Goal: Information Seeking & Learning: Learn about a topic

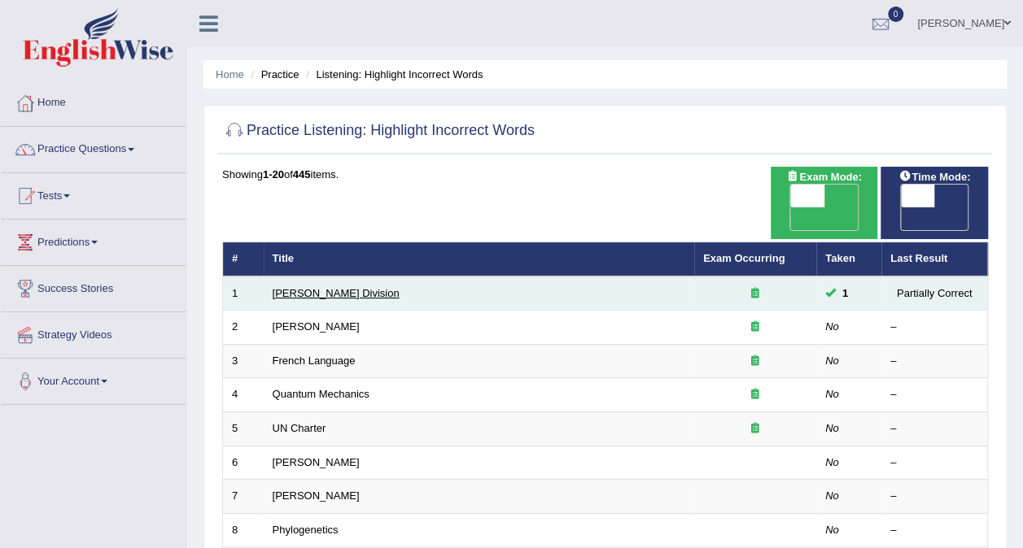
click at [290, 287] on link "Ward Division" at bounding box center [336, 293] width 127 height 12
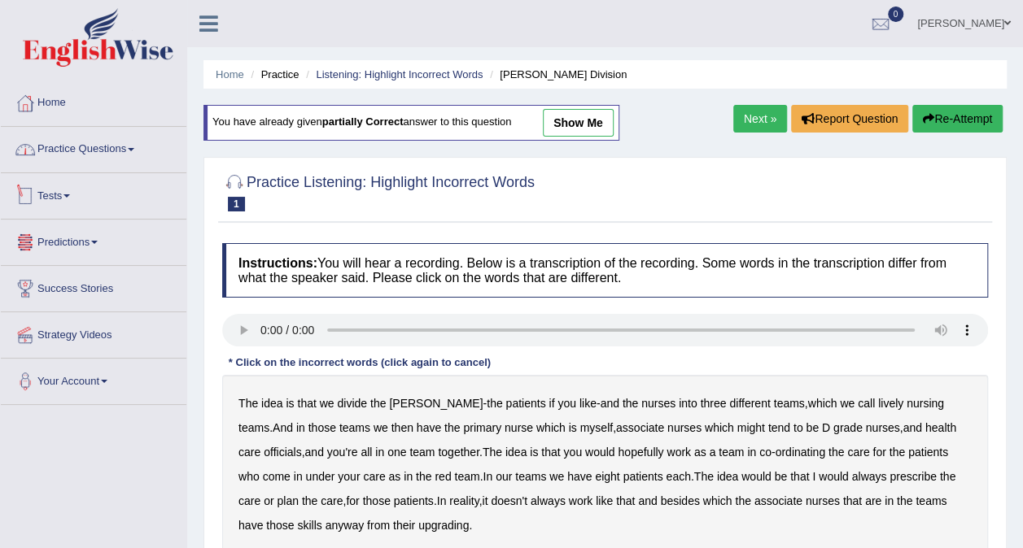
click at [129, 155] on link "Practice Questions" at bounding box center [94, 147] width 186 height 41
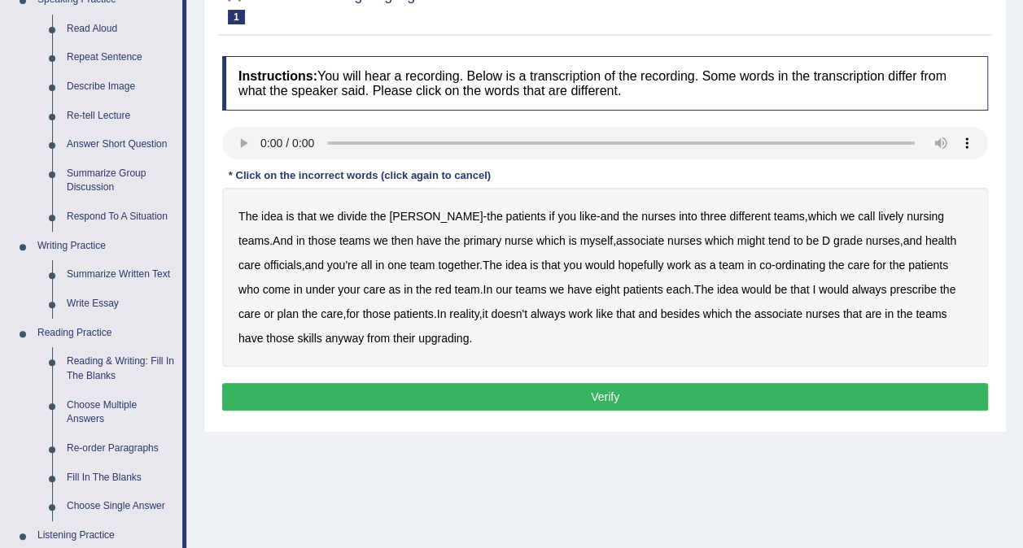
scroll to position [163, 0]
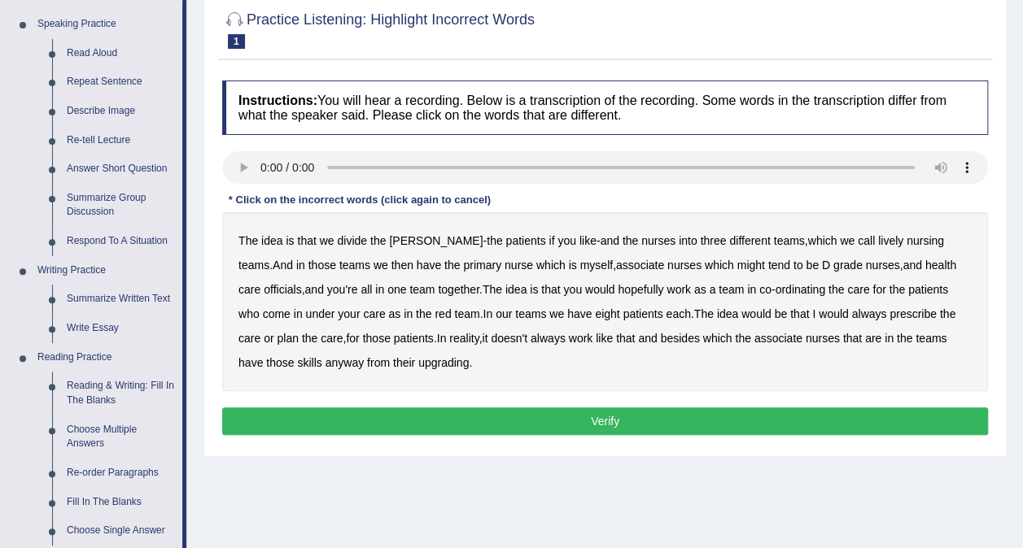
click at [878, 239] on b "lively" at bounding box center [890, 240] width 25 height 13
click at [737, 263] on b "might" at bounding box center [751, 265] width 28 height 13
click at [851, 311] on b "always" at bounding box center [868, 314] width 35 height 13
click at [418, 365] on b "upgrading" at bounding box center [443, 362] width 50 height 13
click at [396, 417] on button "Verify" at bounding box center [605, 422] width 766 height 28
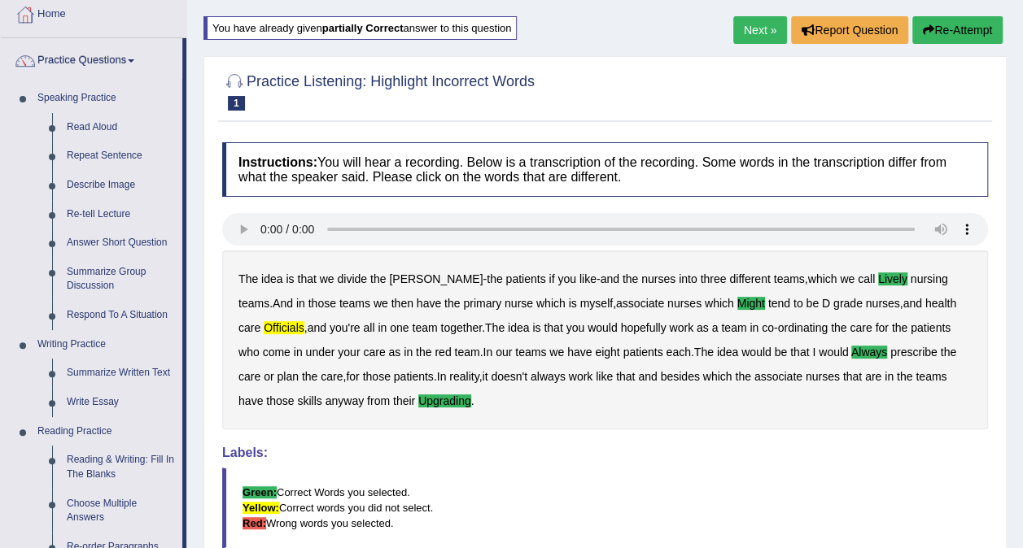
scroll to position [81, 0]
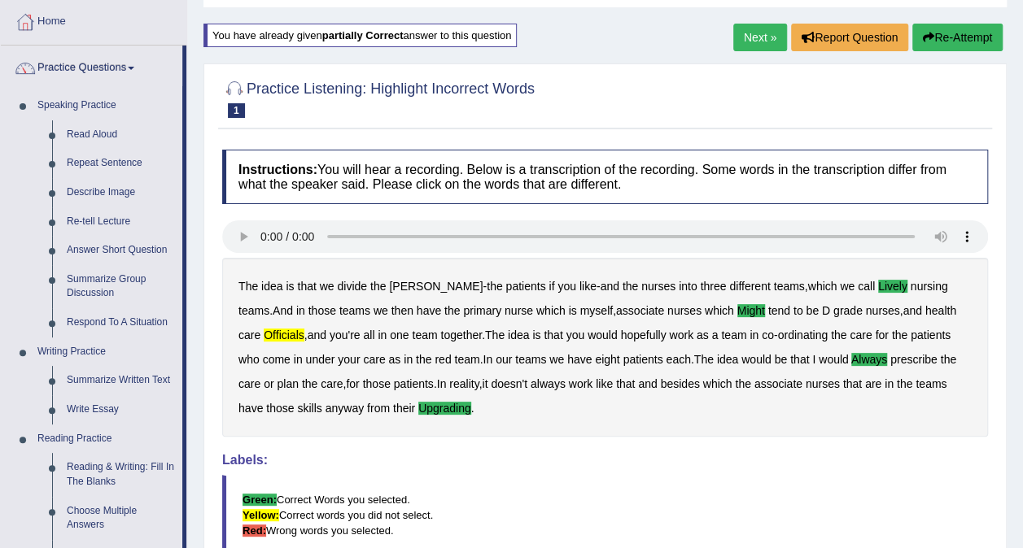
click at [757, 35] on link "Next »" at bounding box center [760, 38] width 54 height 28
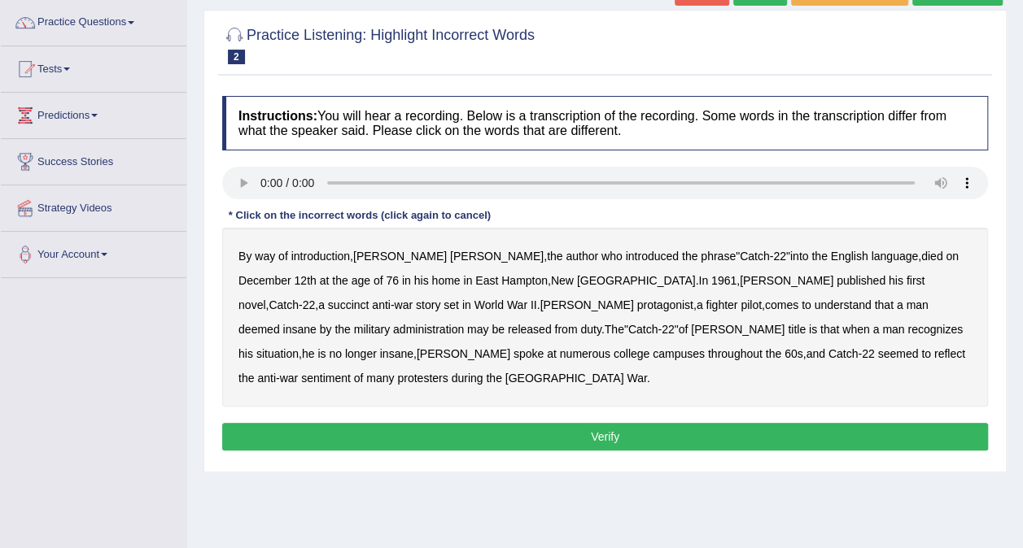
scroll to position [163, 0]
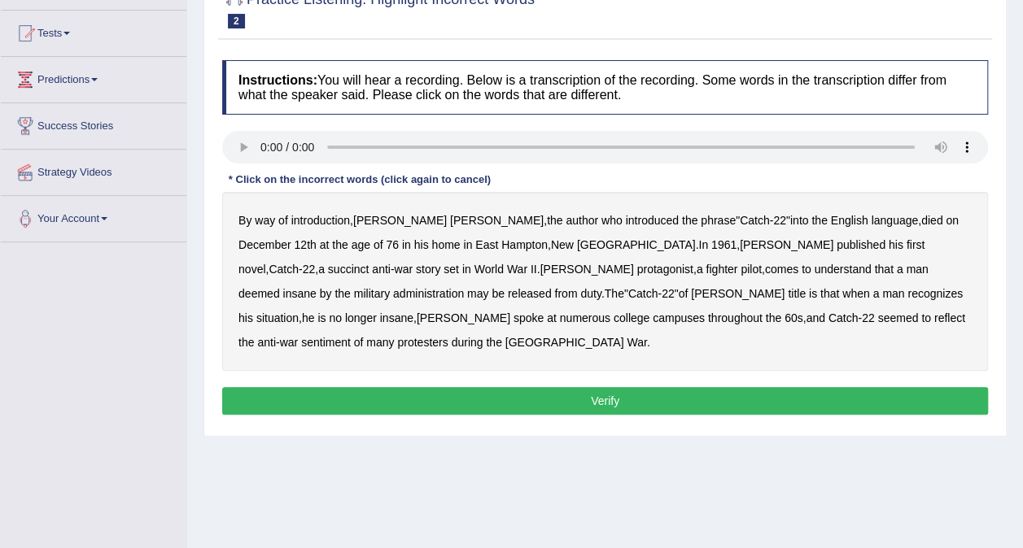
click at [768, 251] on div "By way of introduction , Joseph Heller , the author who introduced the phrase "…" at bounding box center [605, 281] width 766 height 179
click at [369, 263] on b "succinct" at bounding box center [348, 269] width 41 height 13
click at [464, 287] on b "administration" at bounding box center [428, 293] width 71 height 13
click at [299, 312] on b "situation" at bounding box center [277, 318] width 42 height 13
click at [934, 317] on b "reflect" at bounding box center [949, 318] width 31 height 13
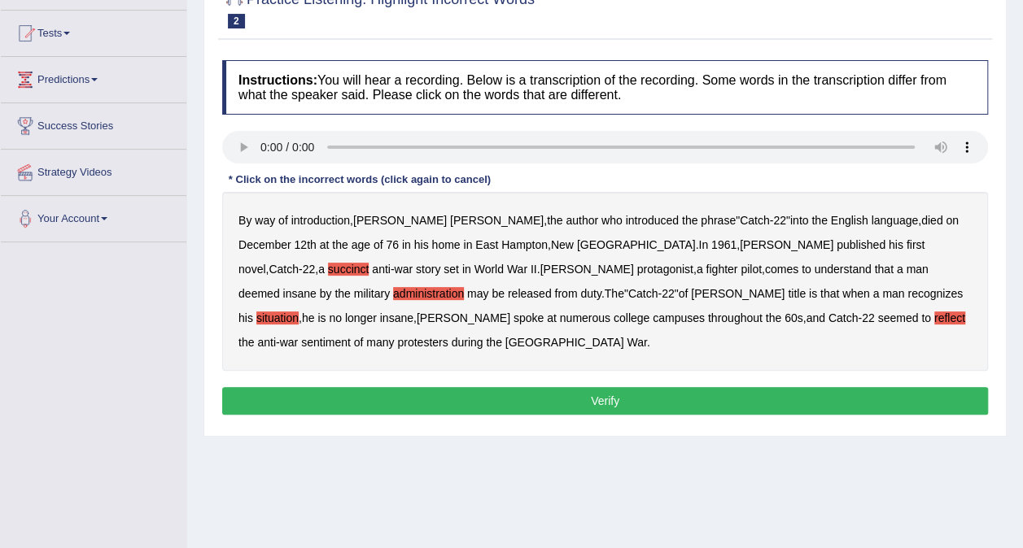
click at [690, 387] on button "Verify" at bounding box center [605, 401] width 766 height 28
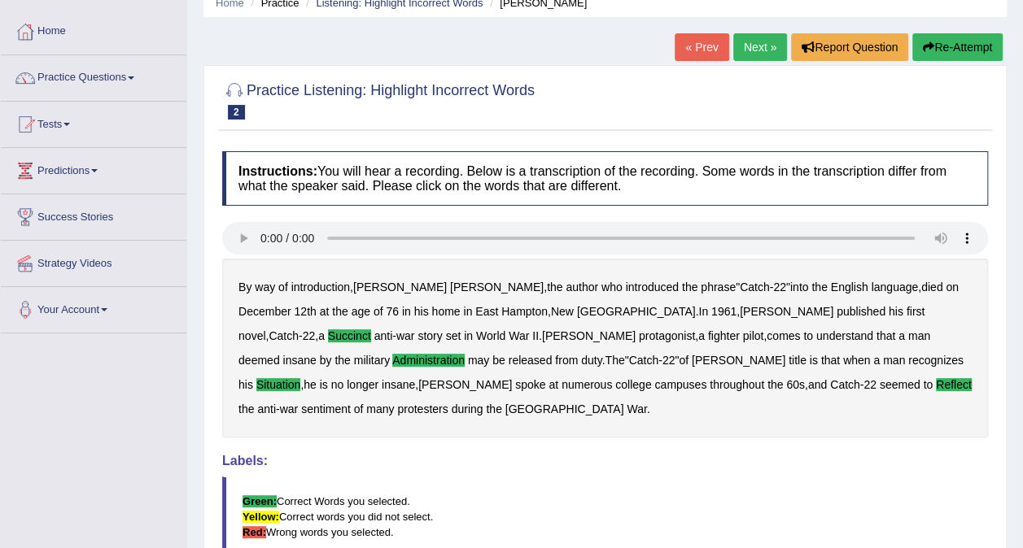
scroll to position [62, 0]
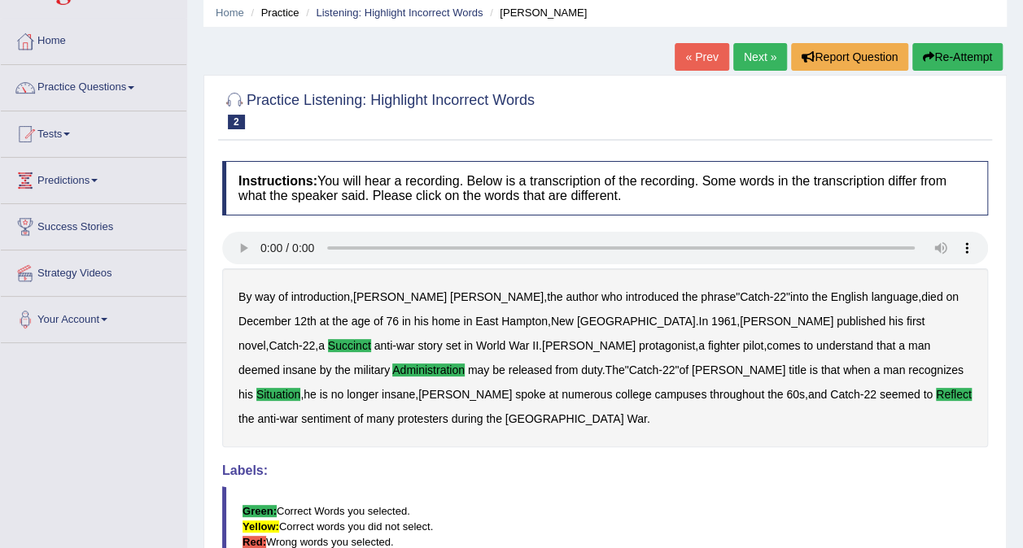
click at [751, 50] on link "Next »" at bounding box center [760, 57] width 54 height 28
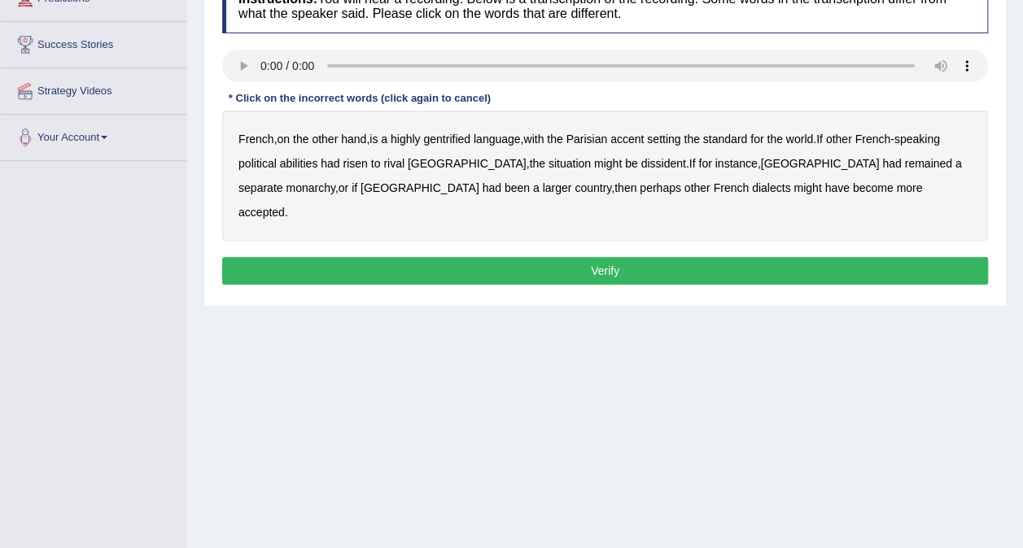
click at [440, 140] on b "gentrified" at bounding box center [446, 139] width 47 height 13
click at [319, 171] on div "French , on the other hand , is a highly gentrified language , with the Parisia…" at bounding box center [605, 176] width 766 height 130
click at [309, 162] on b "abilities" at bounding box center [299, 163] width 38 height 13
click at [640, 164] on b "dissident" at bounding box center [662, 163] width 45 height 13
click at [667, 257] on button "Verify" at bounding box center [605, 271] width 766 height 28
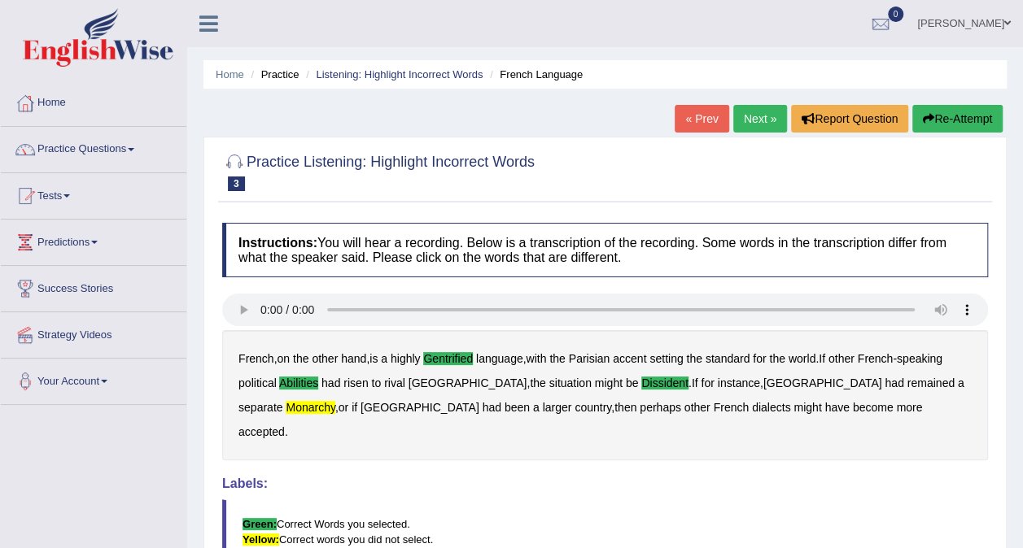
click at [762, 113] on link "Next »" at bounding box center [760, 119] width 54 height 28
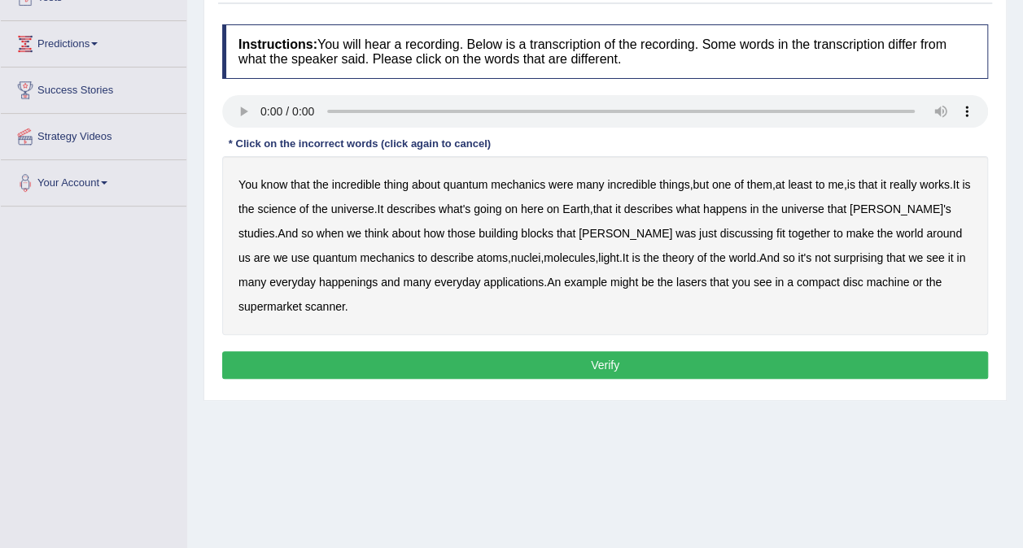
scroll to position [244, 0]
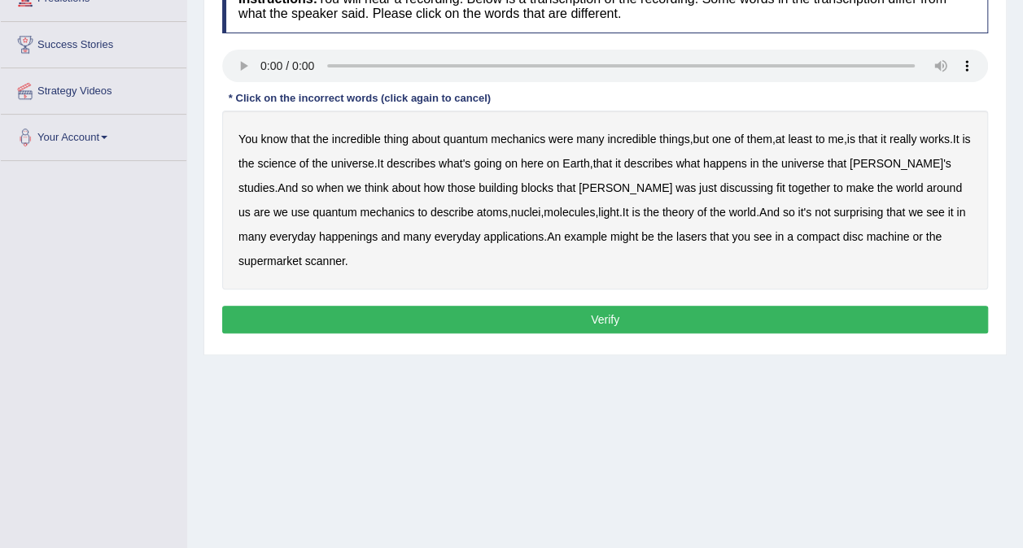
click at [295, 165] on b "science" at bounding box center [276, 163] width 38 height 13
click at [720, 181] on b "discussing" at bounding box center [746, 187] width 53 height 13
click at [304, 228] on div "You know that the incredible thing about quantum mechanics were many incredible…" at bounding box center [605, 200] width 766 height 179
click at [319, 234] on b "happenings" at bounding box center [348, 236] width 59 height 13
click at [874, 242] on b "machine" at bounding box center [887, 236] width 43 height 13
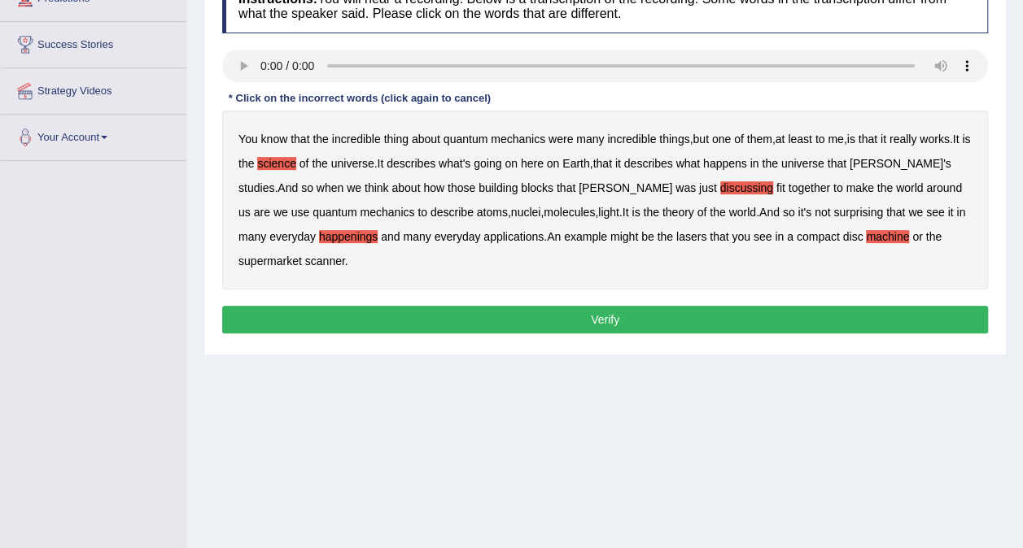
click at [372, 309] on button "Verify" at bounding box center [605, 320] width 766 height 28
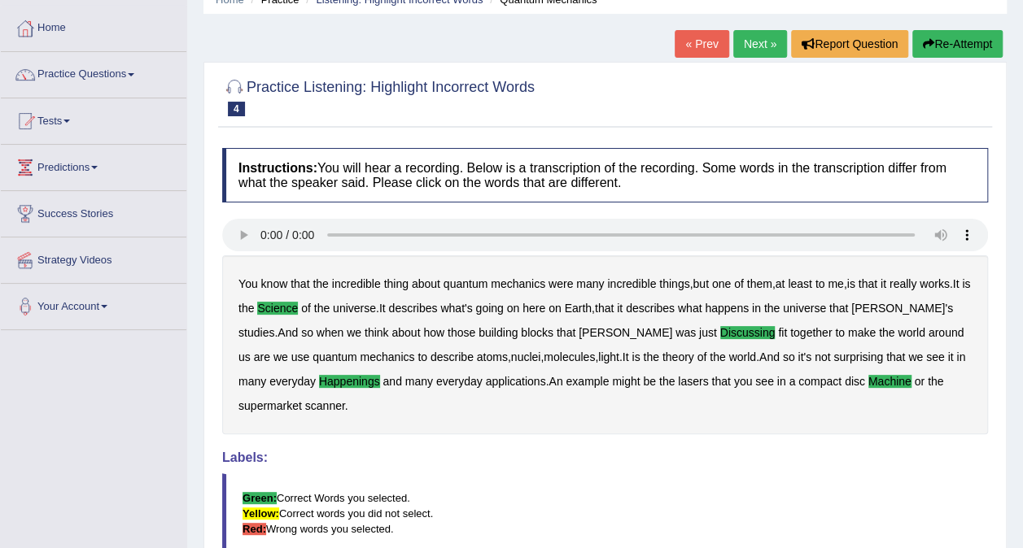
scroll to position [0, 0]
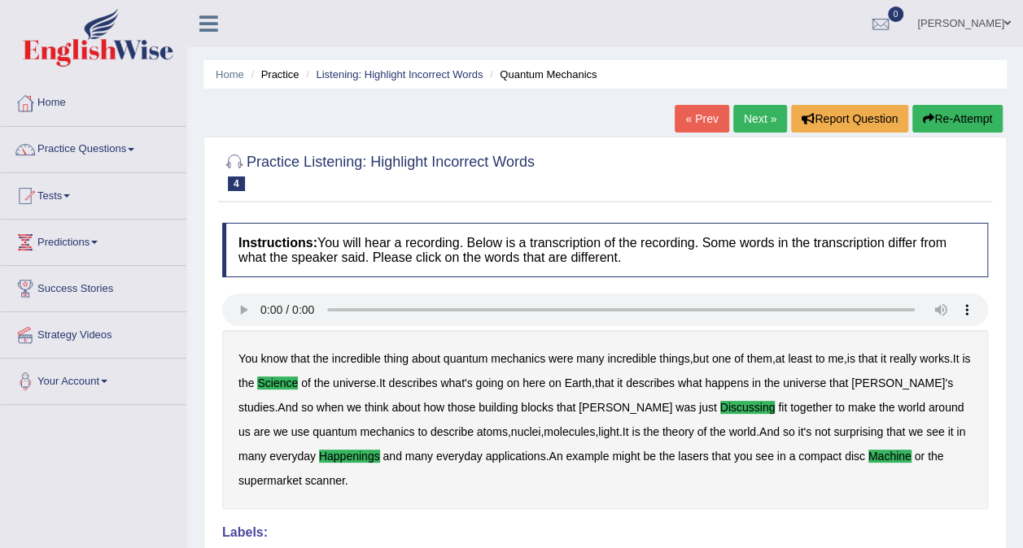
click at [749, 124] on link "Next »" at bounding box center [760, 119] width 54 height 28
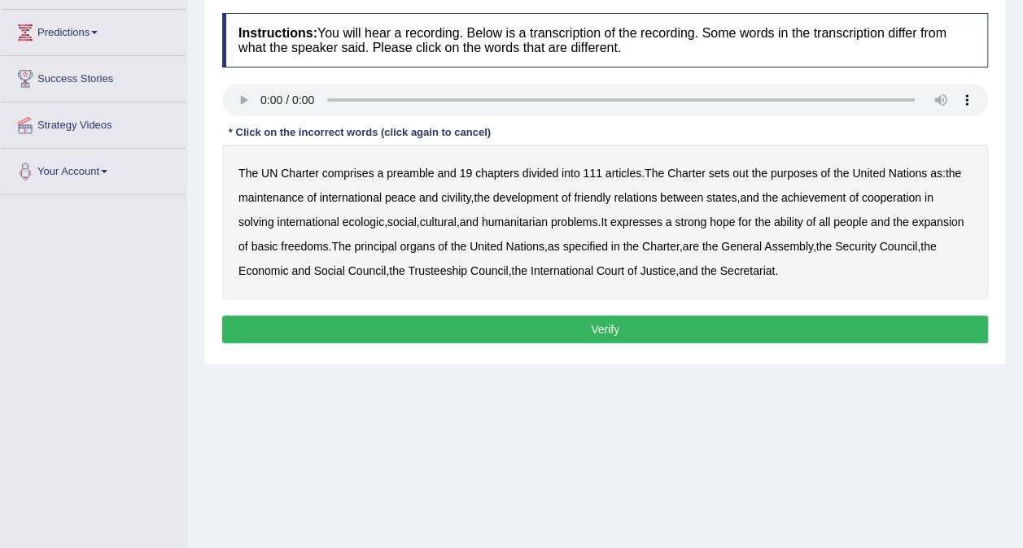
scroll to position [244, 0]
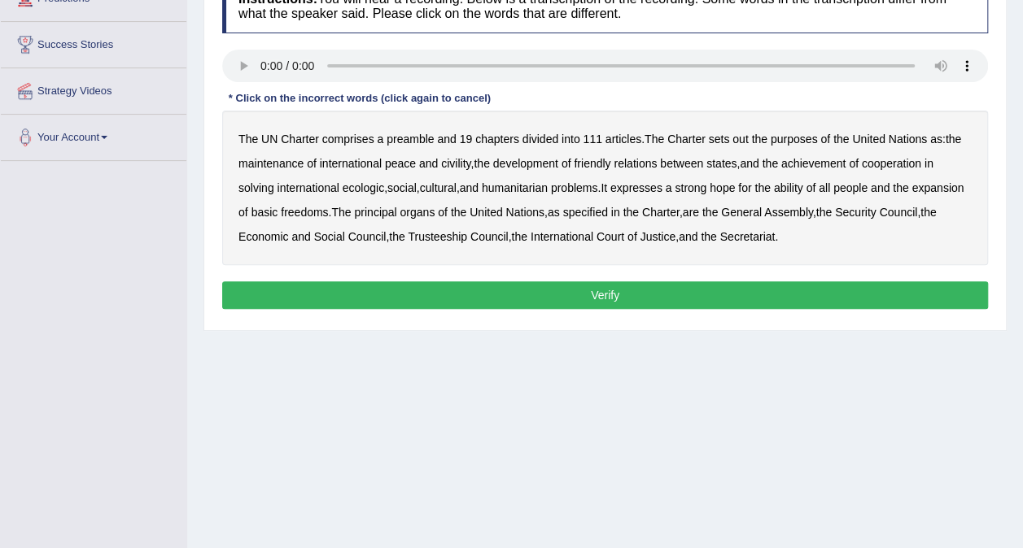
click at [456, 168] on b "civility" at bounding box center [455, 163] width 29 height 13
click at [361, 193] on b "ecologic" at bounding box center [363, 187] width 41 height 13
click at [803, 186] on b "ability" at bounding box center [788, 187] width 29 height 13
click at [679, 295] on button "Verify" at bounding box center [605, 296] width 766 height 28
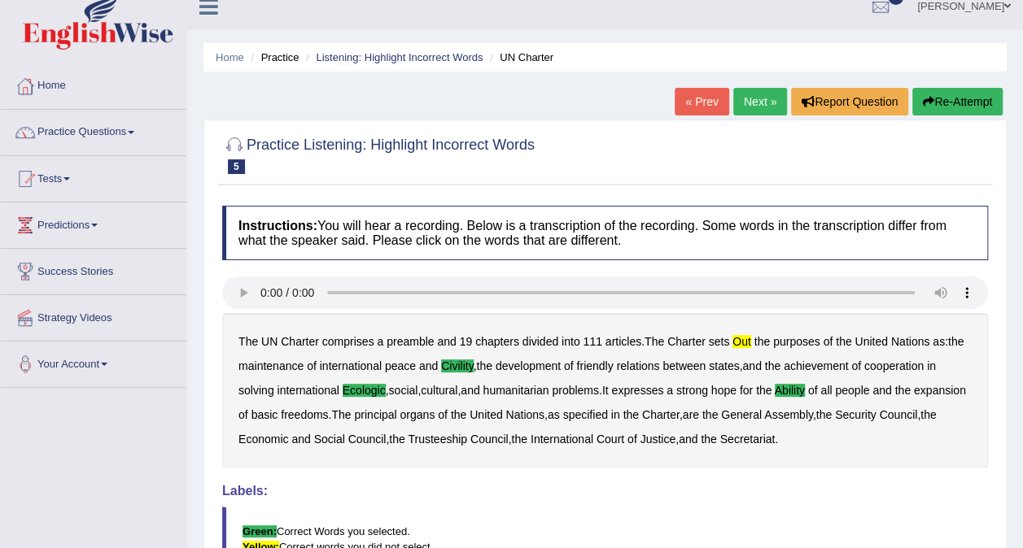
scroll to position [0, 0]
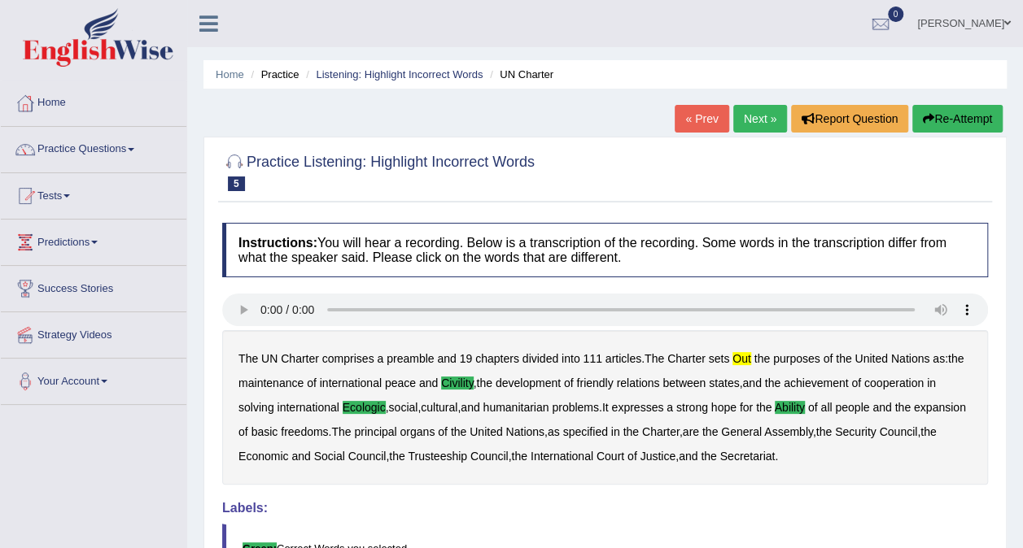
click at [762, 112] on link "Next »" at bounding box center [760, 119] width 54 height 28
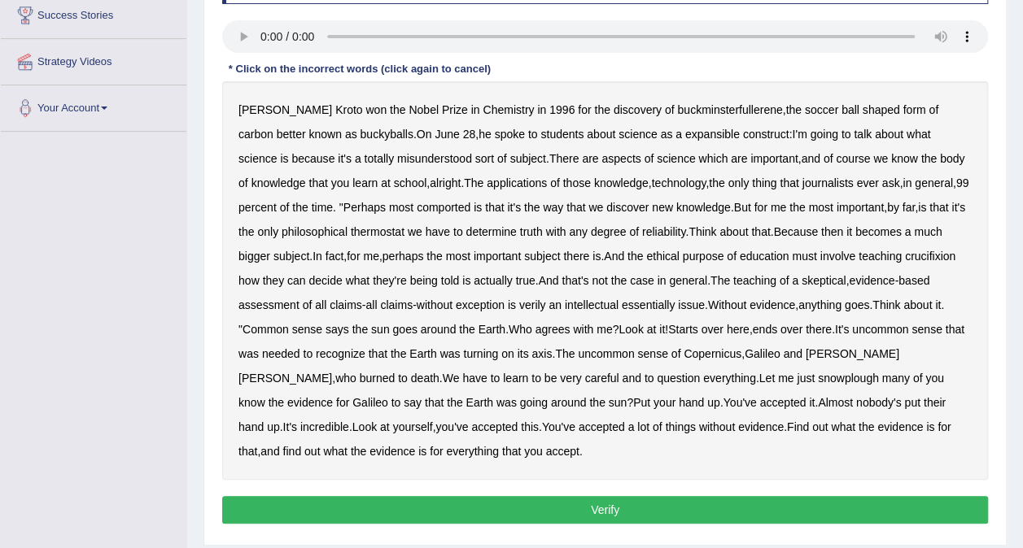
scroll to position [241, 0]
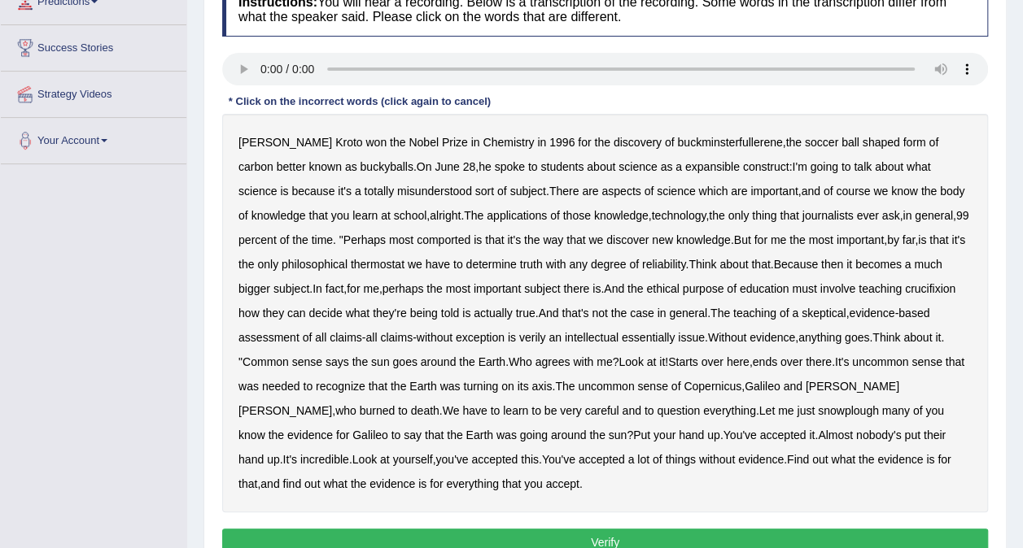
click at [685, 169] on b "expansible" at bounding box center [712, 166] width 55 height 13
click at [417, 243] on b "comported" at bounding box center [444, 240] width 54 height 13
click at [351, 264] on b "thermostat" at bounding box center [378, 264] width 54 height 13
click at [915, 293] on b "crucifixion" at bounding box center [930, 288] width 50 height 13
click at [538, 338] on b "verily" at bounding box center [532, 337] width 27 height 13
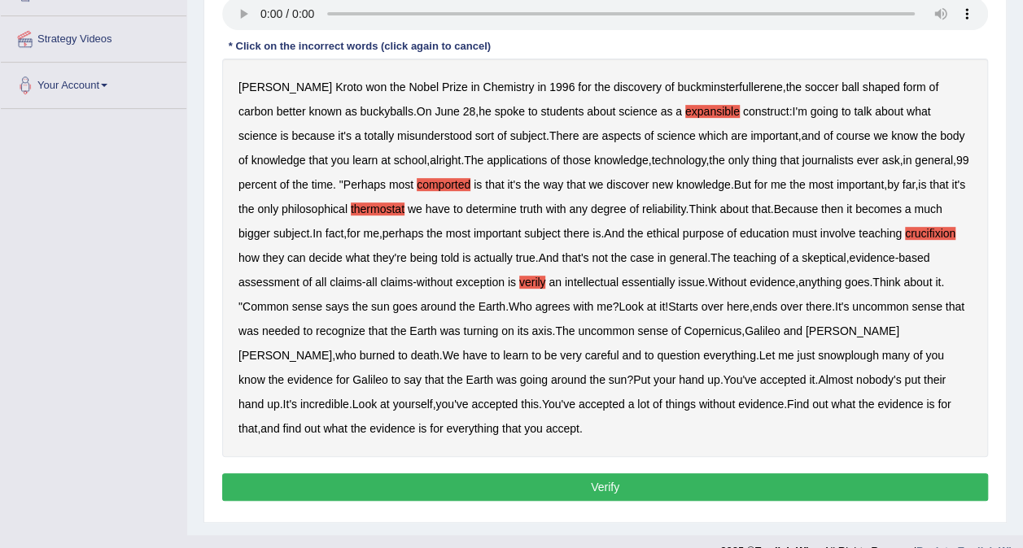
scroll to position [322, 0]
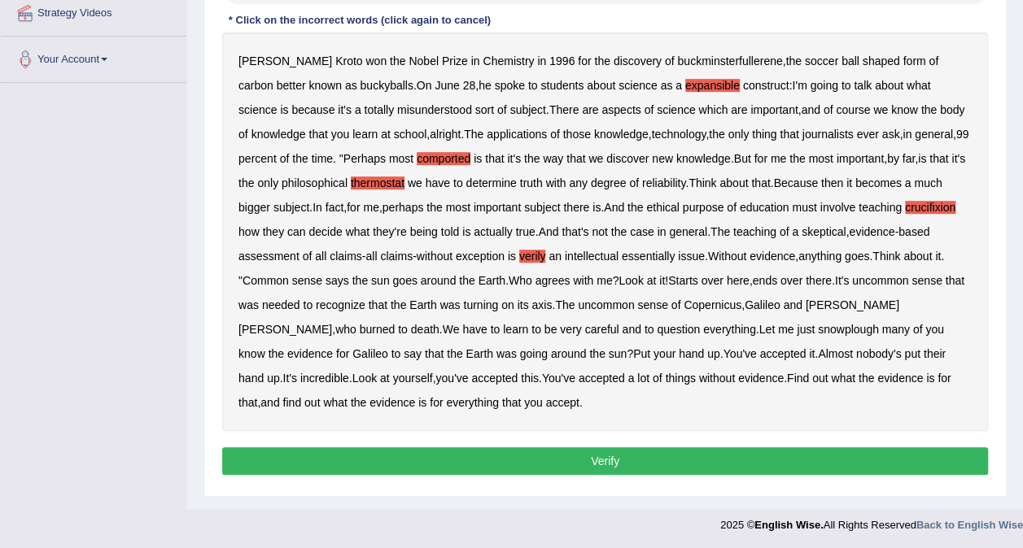
click at [818, 334] on b "snowplough" at bounding box center [848, 329] width 61 height 13
click at [381, 451] on button "Verify" at bounding box center [605, 461] width 766 height 28
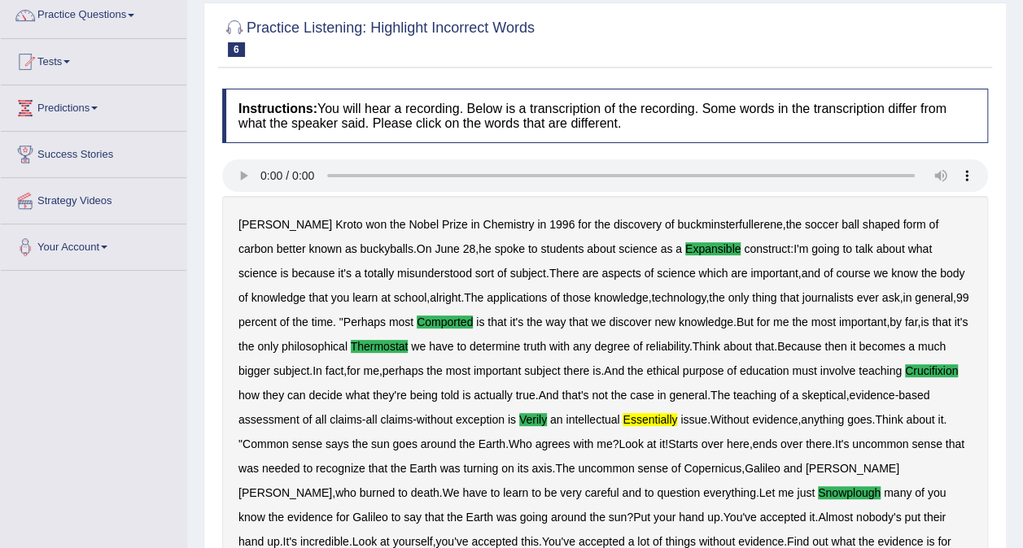
scroll to position [62, 0]
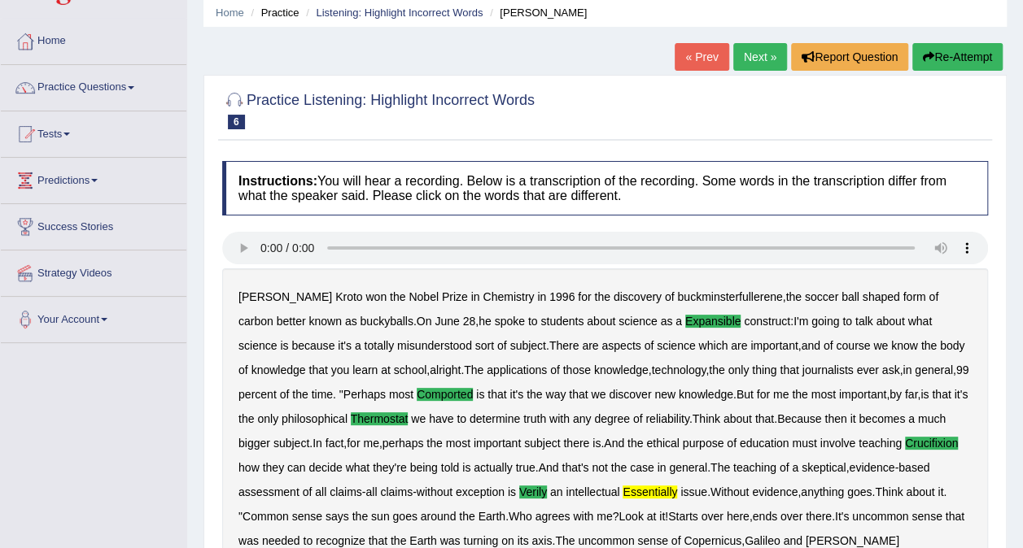
click at [757, 64] on link "Next »" at bounding box center [760, 57] width 54 height 28
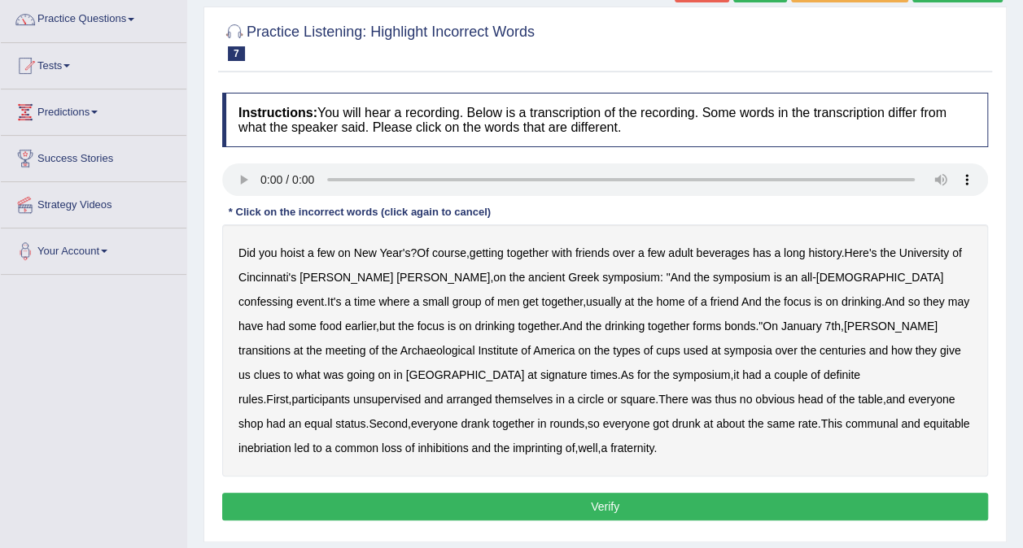
scroll to position [163, 0]
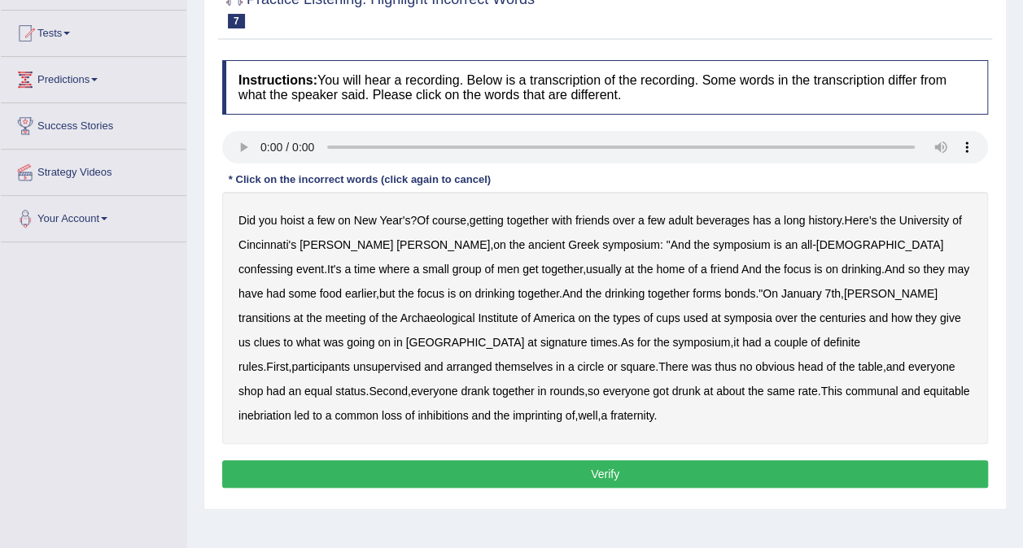
click at [293, 263] on b "confessing" at bounding box center [265, 269] width 55 height 13
click at [540, 343] on b "signature" at bounding box center [563, 342] width 47 height 13
click at [421, 360] on b "unsupervised" at bounding box center [387, 366] width 68 height 13
click at [562, 409] on b "imprinting" at bounding box center [538, 415] width 50 height 13
click at [459, 467] on button "Verify" at bounding box center [605, 475] width 766 height 28
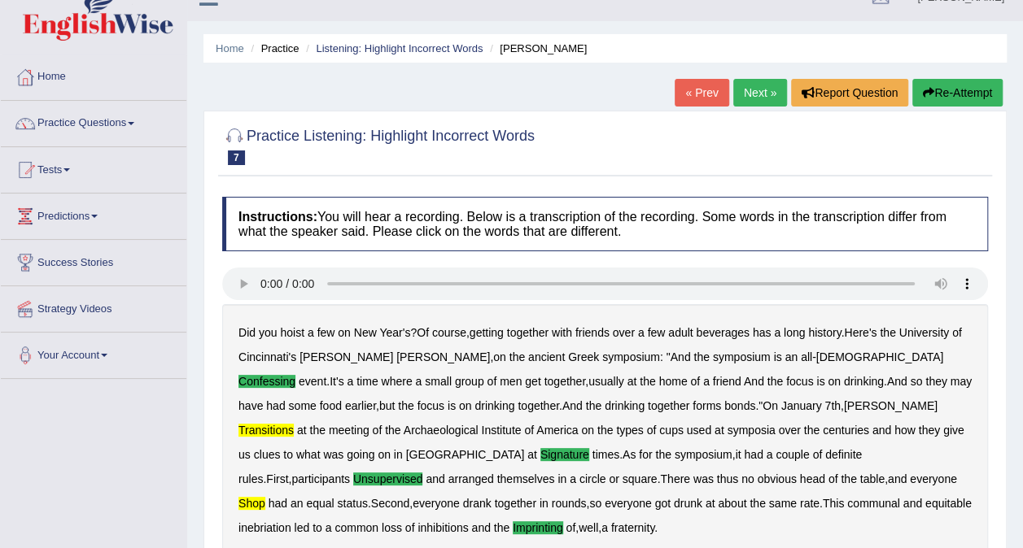
scroll to position [0, 0]
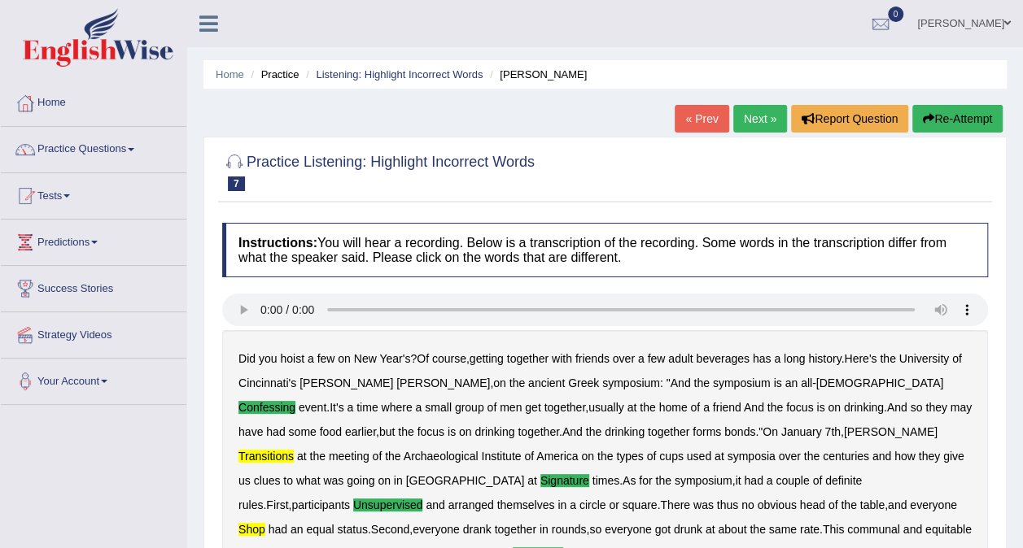
click at [764, 117] on link "Next »" at bounding box center [760, 119] width 54 height 28
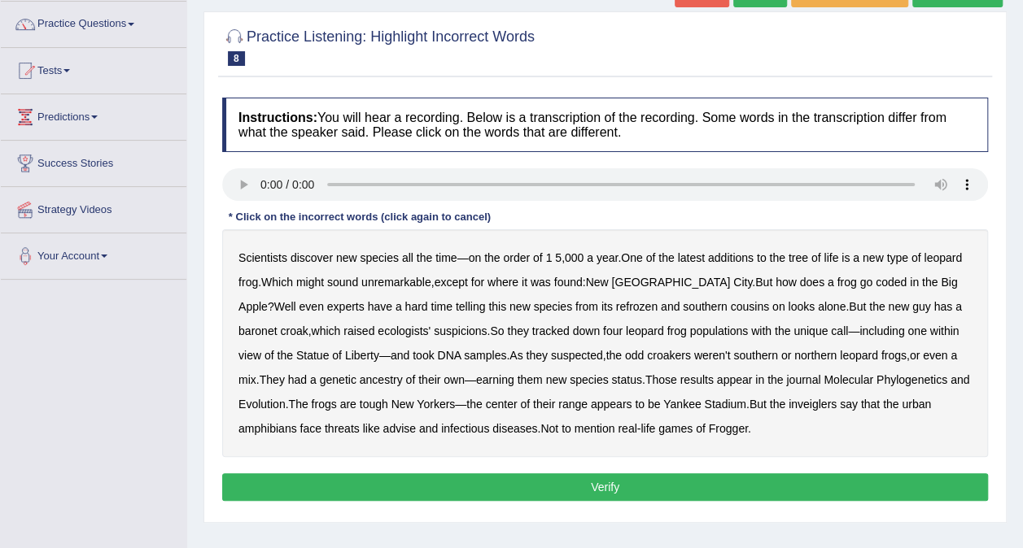
scroll to position [163, 0]
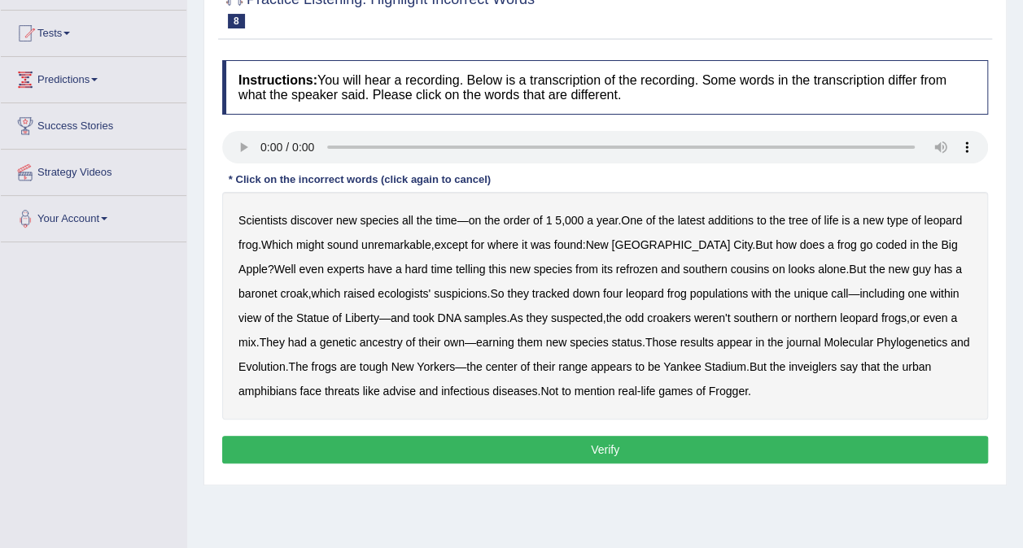
click at [875, 246] on b "coded" at bounding box center [890, 244] width 31 height 13
click at [616, 265] on b "refrozen" at bounding box center [636, 269] width 41 height 13
drag, startPoint x: 885, startPoint y: 265, endPoint x: 875, endPoint y: 268, distance: 10.3
click at [277, 287] on b "baronet" at bounding box center [257, 293] width 38 height 13
click at [792, 373] on div "Scientists discover new species all the time — on the order of 1 5 , 000 a year…" at bounding box center [605, 306] width 766 height 228
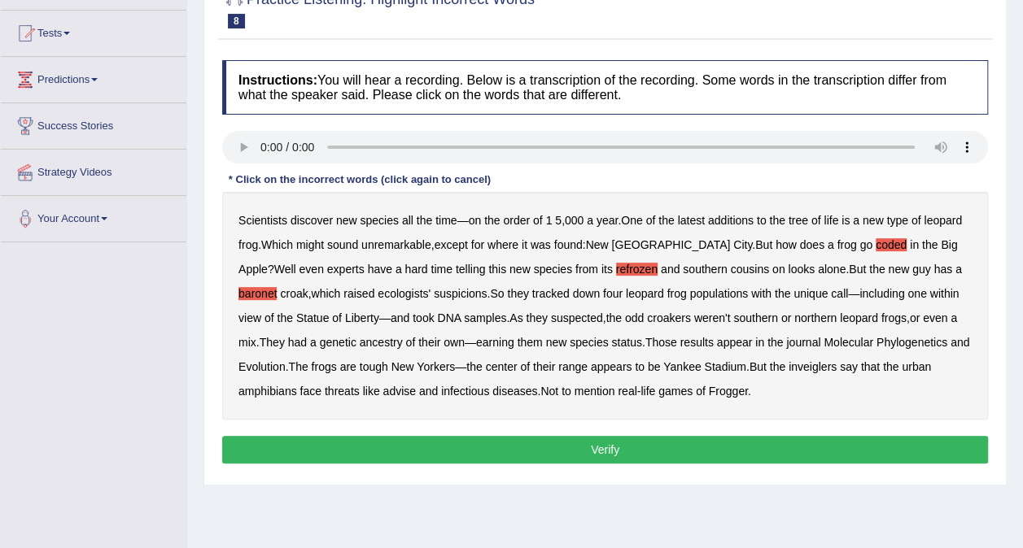
click at [809, 365] on b "inveiglers" at bounding box center [812, 366] width 48 height 13
click at [298, 391] on div "Scientists discover new species all the time — on the order of 1 5 , 000 a year…" at bounding box center [605, 306] width 766 height 228
click at [282, 391] on b "amphibians" at bounding box center [267, 391] width 59 height 13
click at [413, 459] on button "Verify" at bounding box center [605, 450] width 766 height 28
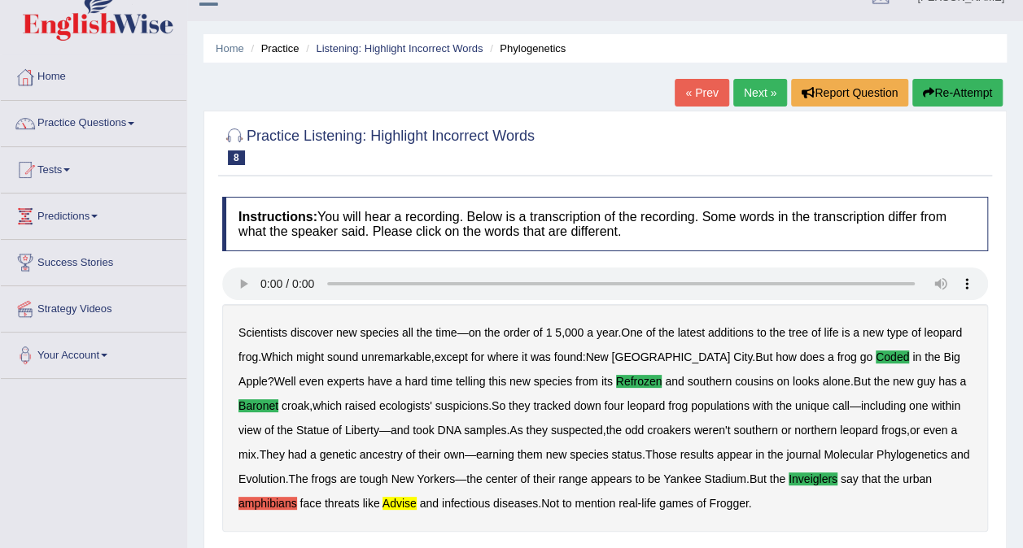
scroll to position [0, 0]
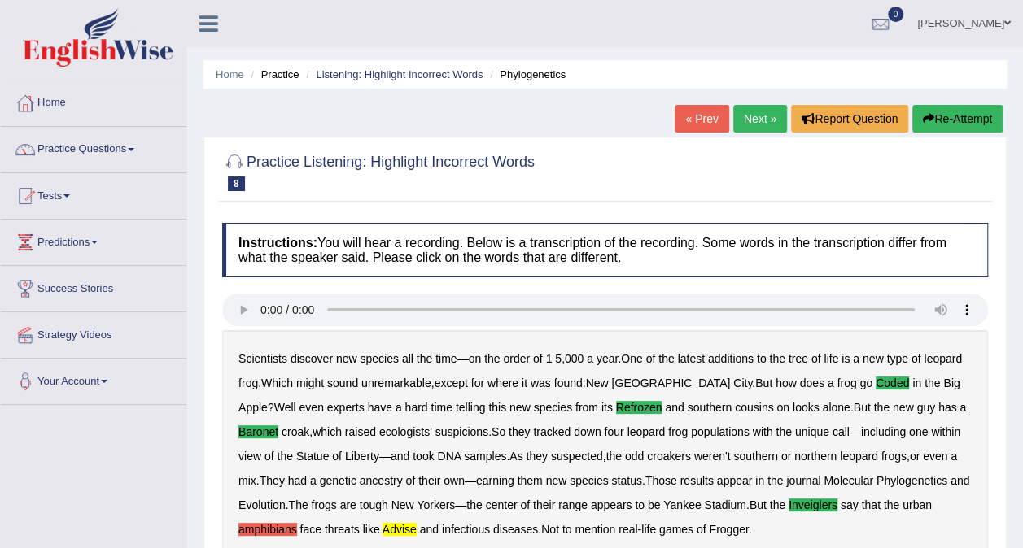
click at [976, 105] on button "Re-Attempt" at bounding box center [957, 119] width 90 height 28
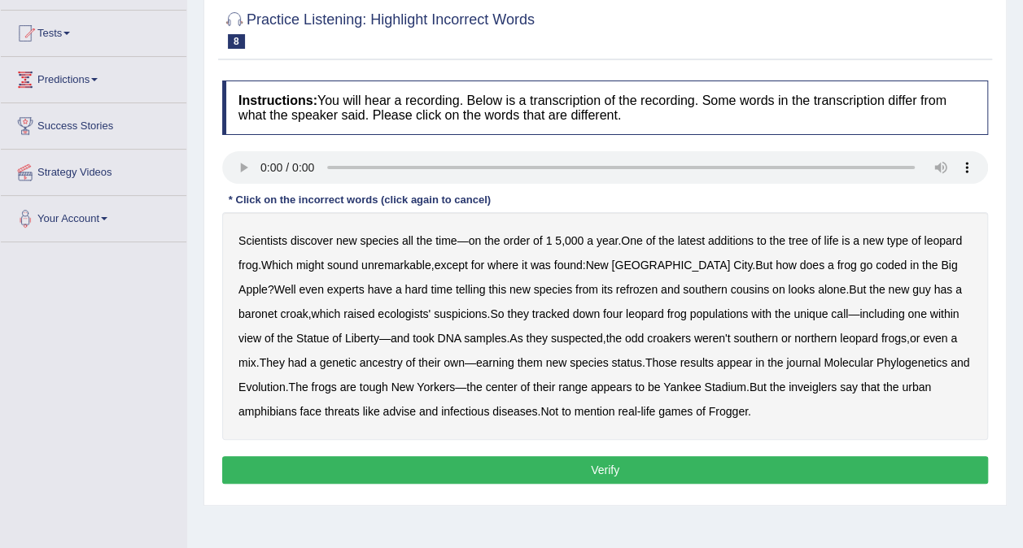
scroll to position [244, 0]
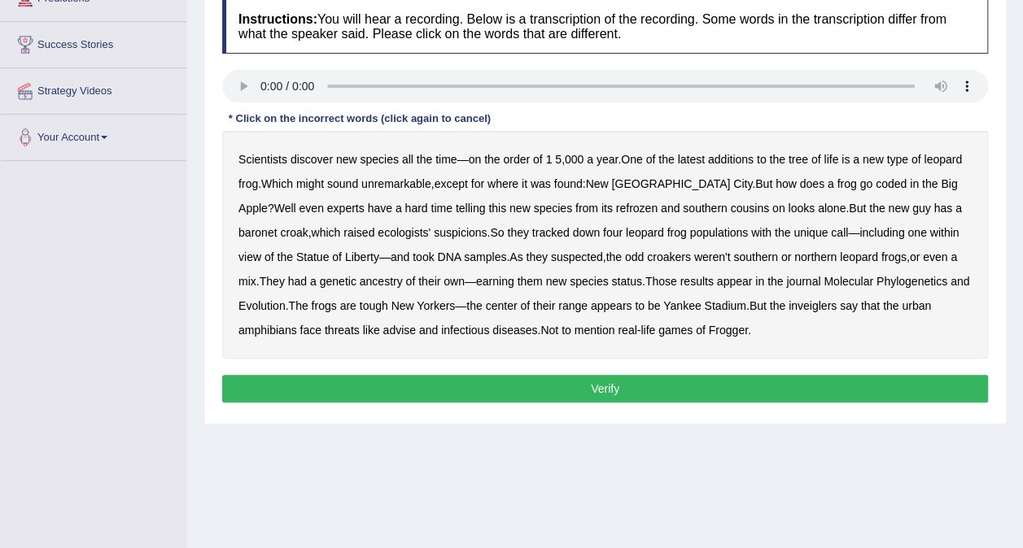
click at [875, 186] on b "coded" at bounding box center [890, 183] width 31 height 13
click at [616, 207] on b "refrozen" at bounding box center [636, 208] width 41 height 13
click at [277, 226] on b "baronet" at bounding box center [257, 232] width 38 height 13
click at [817, 304] on b "inveiglers" at bounding box center [812, 305] width 48 height 13
click at [394, 330] on b "advise" at bounding box center [398, 330] width 33 height 13
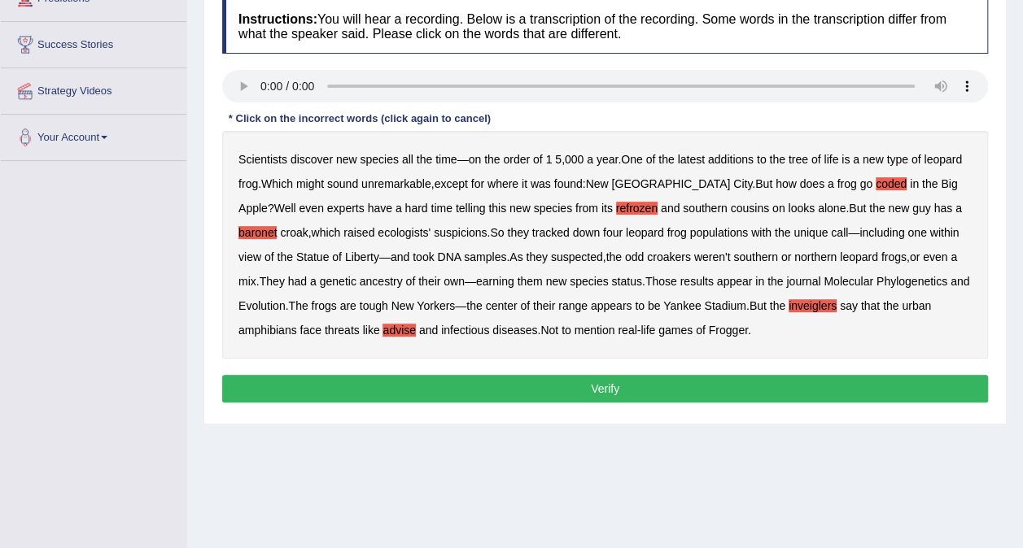
click at [680, 378] on button "Verify" at bounding box center [605, 389] width 766 height 28
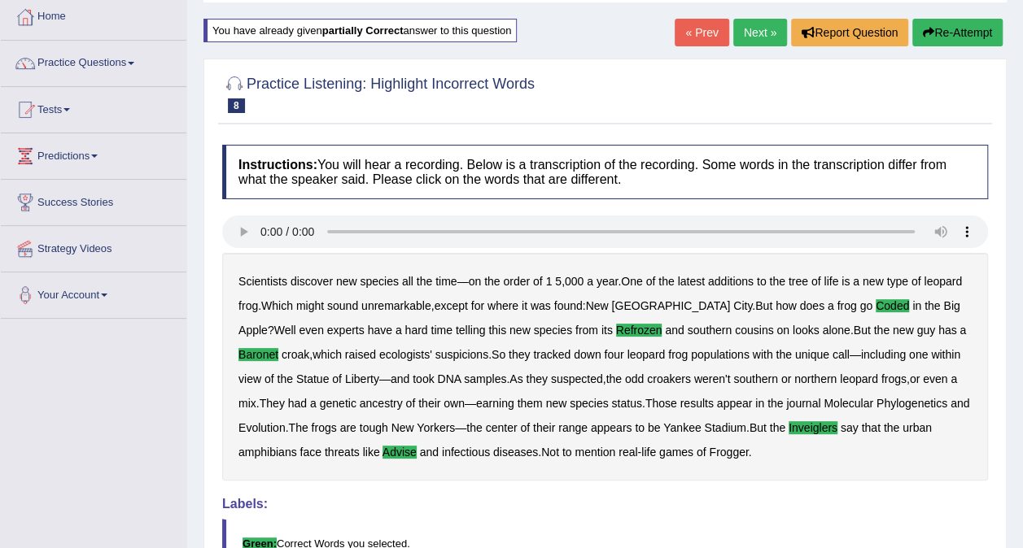
scroll to position [81, 0]
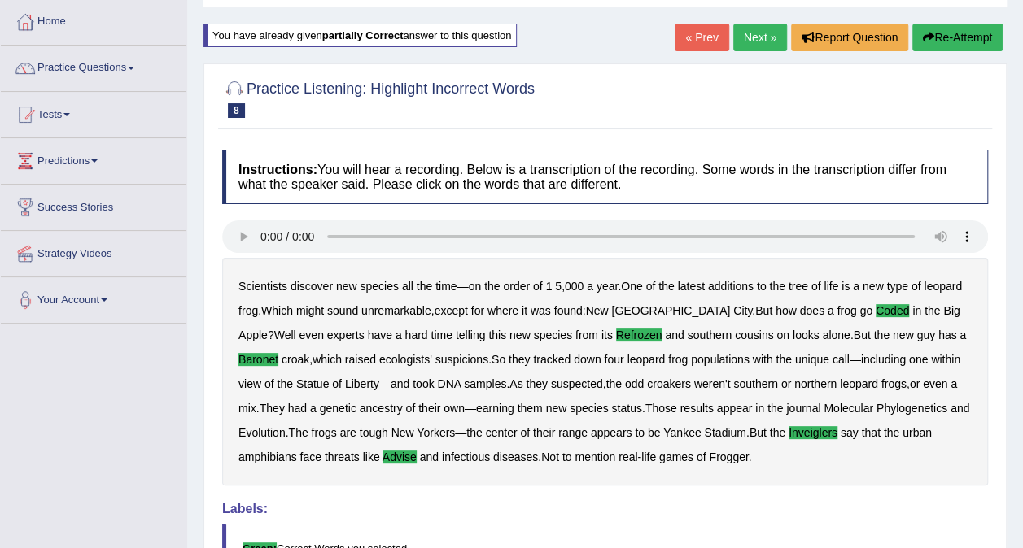
click at [757, 37] on link "Next »" at bounding box center [760, 38] width 54 height 28
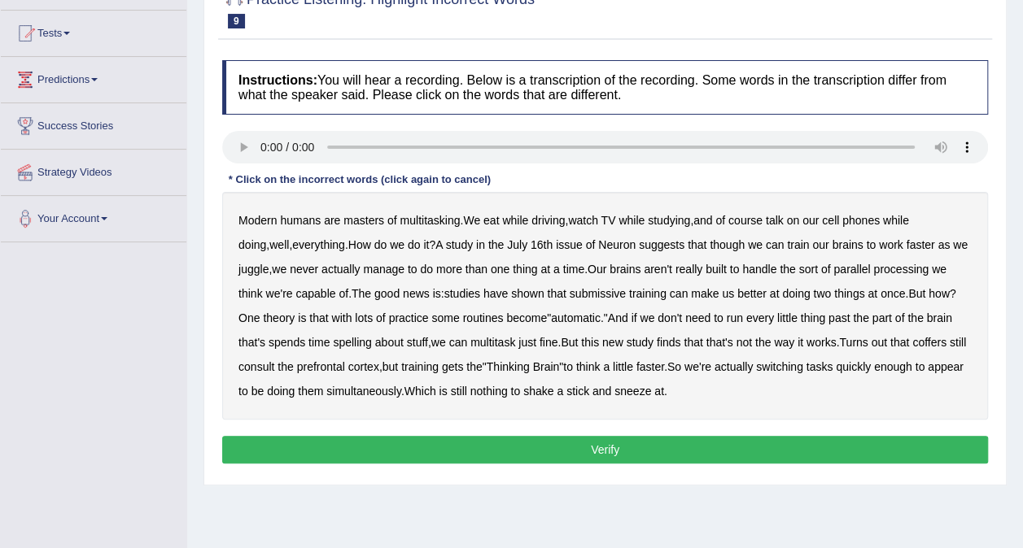
scroll to position [163, 0]
click at [248, 272] on b "juggle" at bounding box center [253, 269] width 30 height 13
click at [584, 293] on b "submissive" at bounding box center [598, 293] width 56 height 13
click at [946, 343] on b "coffers" at bounding box center [929, 342] width 34 height 13
click at [623, 447] on button "Verify" at bounding box center [605, 450] width 766 height 28
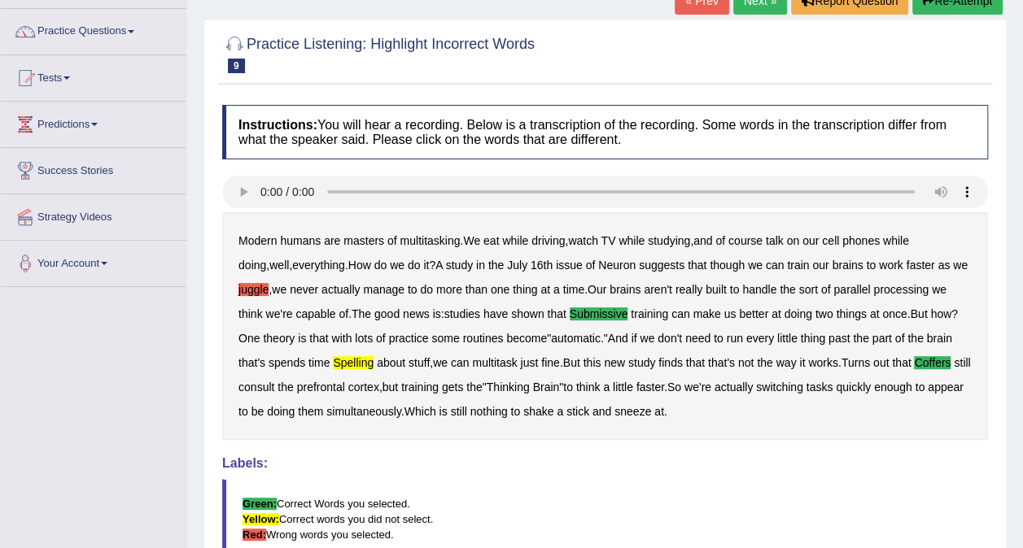
scroll to position [81, 0]
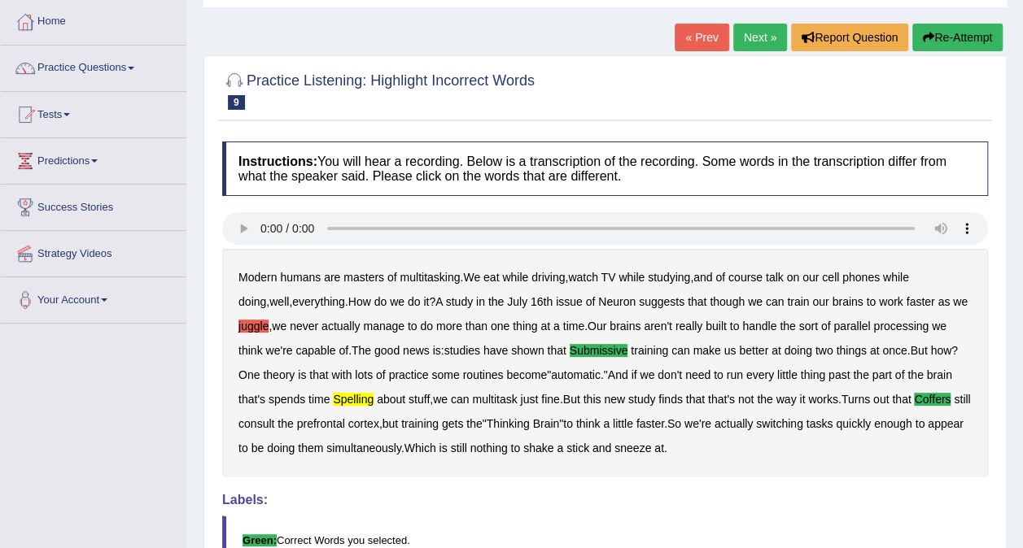
click at [955, 25] on button "Re-Attempt" at bounding box center [957, 38] width 90 height 28
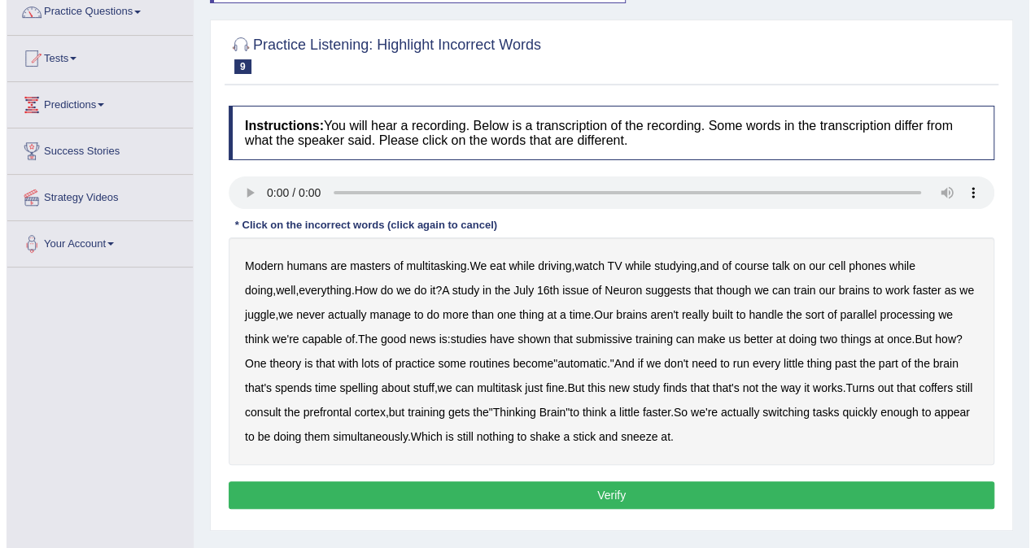
scroll to position [163, 0]
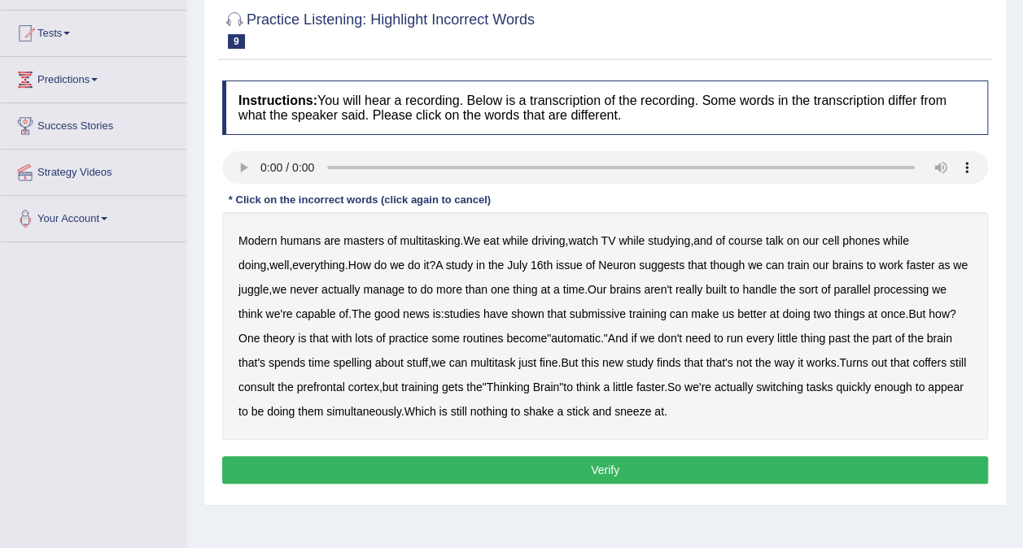
click at [611, 312] on b "submissive" at bounding box center [598, 314] width 56 height 13
click at [347, 363] on b "spelling" at bounding box center [352, 362] width 38 height 13
click at [936, 365] on b "coffers" at bounding box center [929, 362] width 34 height 13
click at [536, 469] on button "Verify" at bounding box center [605, 470] width 766 height 28
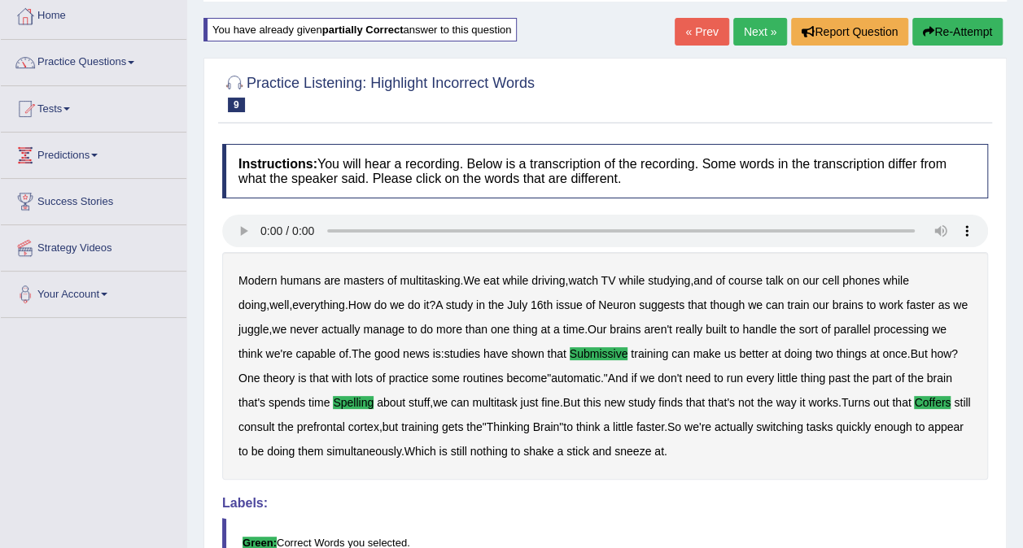
scroll to position [81, 0]
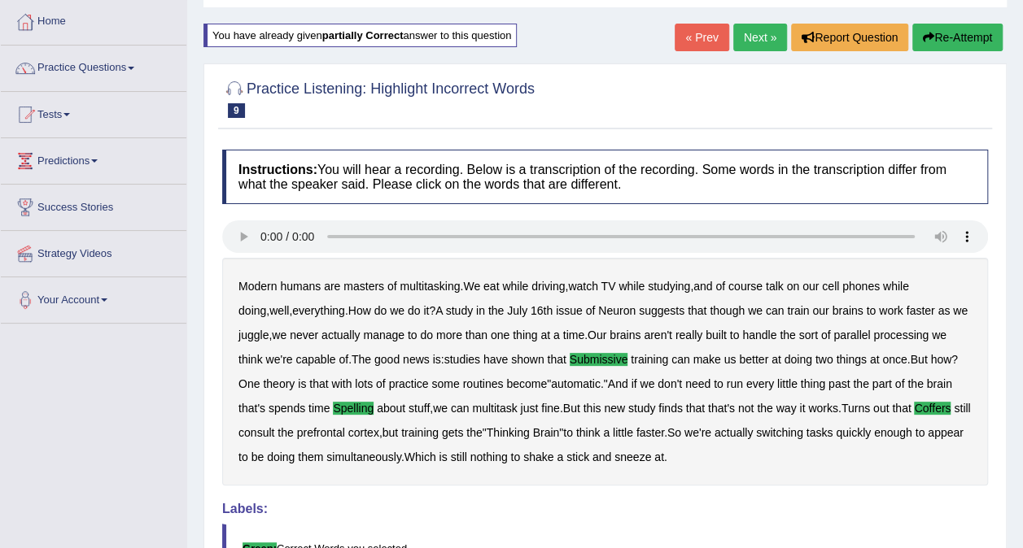
click at [756, 35] on link "Next »" at bounding box center [760, 38] width 54 height 28
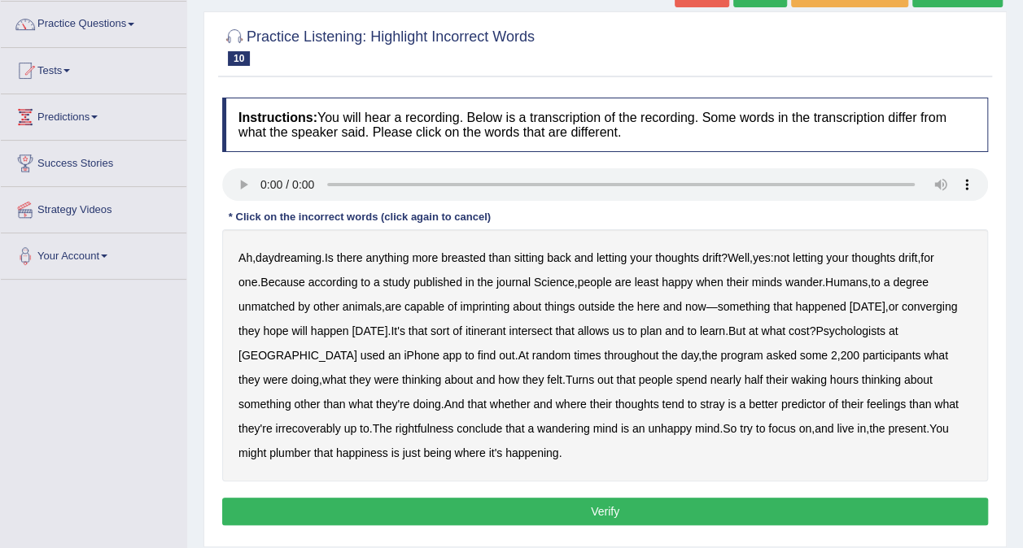
scroll to position [163, 0]
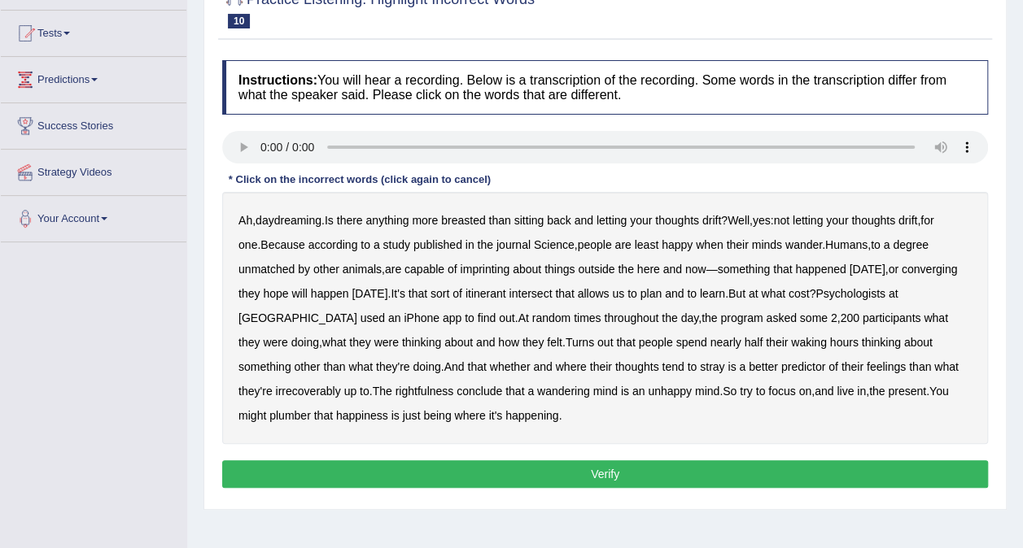
click at [473, 219] on b "breasted" at bounding box center [463, 220] width 44 height 13
click at [503, 270] on b "imprinting" at bounding box center [485, 269] width 50 height 13
click at [901, 276] on b "converging" at bounding box center [929, 269] width 56 height 13
click at [303, 388] on div "Ah , daydreaming . Is there anything more breasted than sitting back and lettin…" at bounding box center [605, 318] width 766 height 252
click at [295, 393] on b "irrecoverably" at bounding box center [307, 391] width 65 height 13
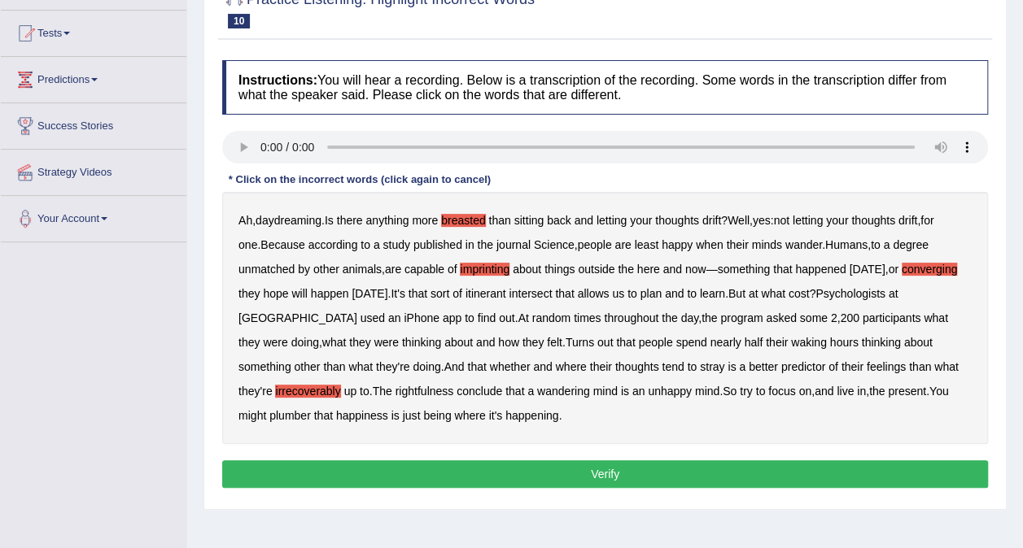
click at [269, 417] on b "plumber" at bounding box center [289, 415] width 41 height 13
click at [487, 474] on button "Verify" at bounding box center [605, 475] width 766 height 28
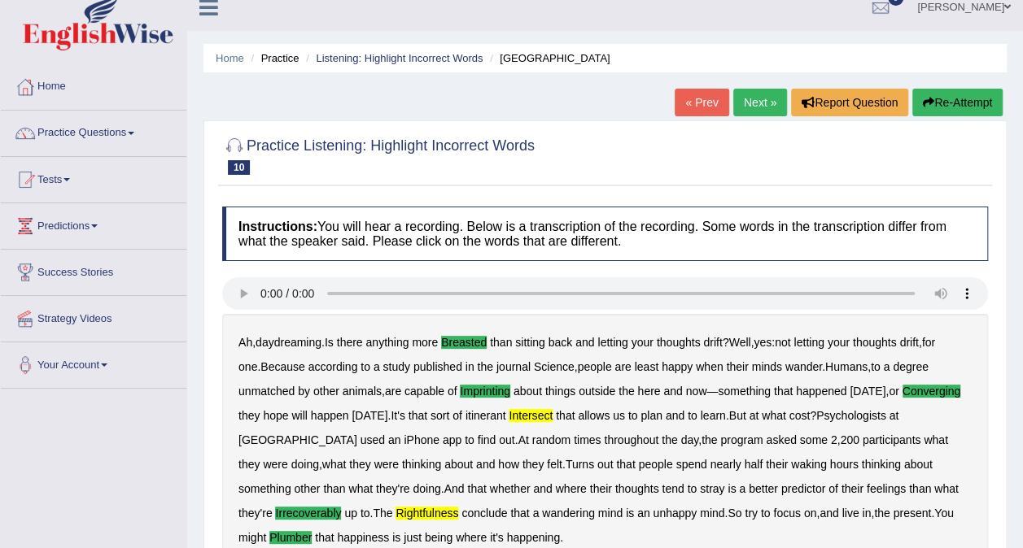
scroll to position [0, 0]
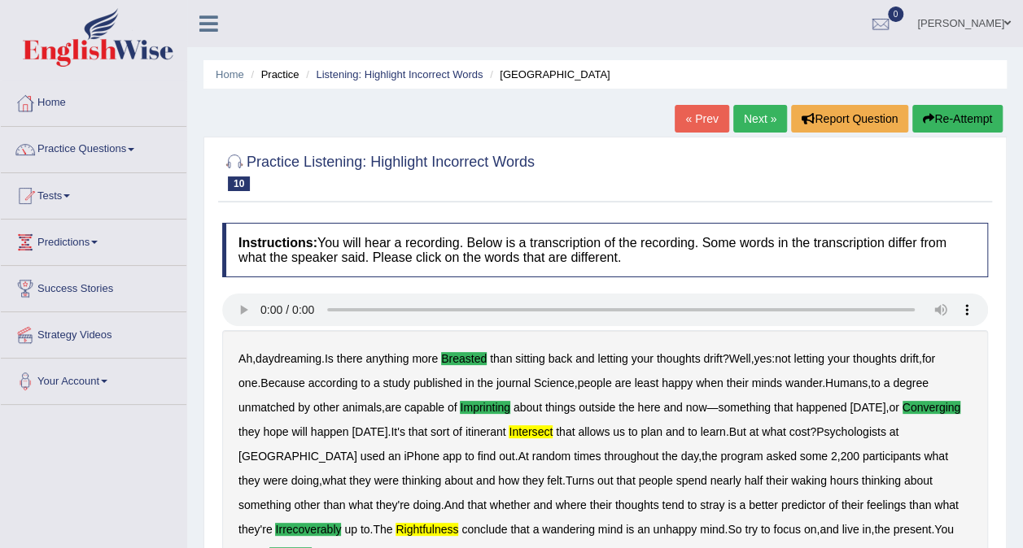
click at [764, 110] on link "Next »" at bounding box center [760, 119] width 54 height 28
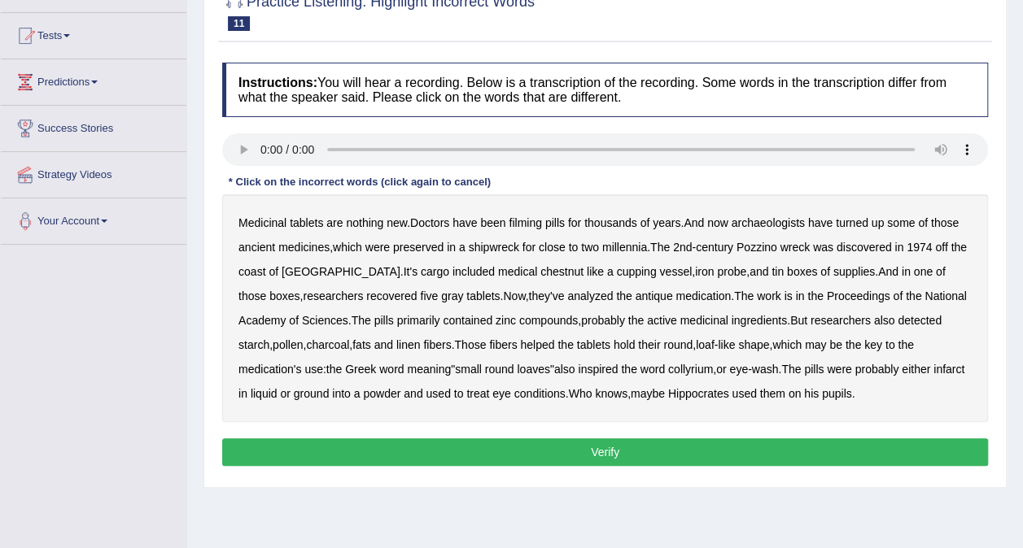
scroll to position [163, 0]
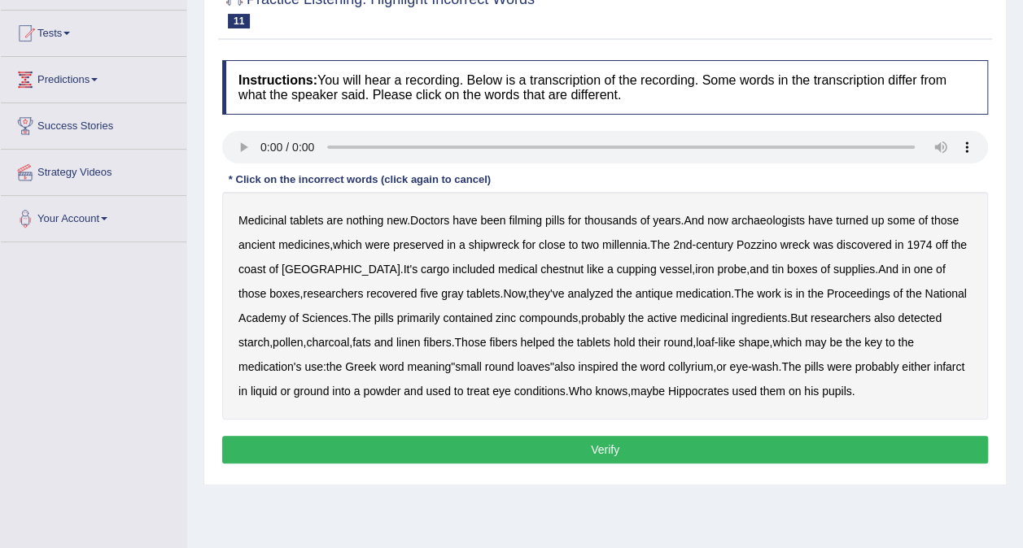
click at [531, 219] on b "filming" at bounding box center [525, 220] width 33 height 13
click at [540, 269] on b "chestnut" at bounding box center [561, 269] width 43 height 13
click at [933, 372] on b "infarct" at bounding box center [948, 366] width 31 height 13
click at [692, 445] on button "Verify" at bounding box center [605, 450] width 766 height 28
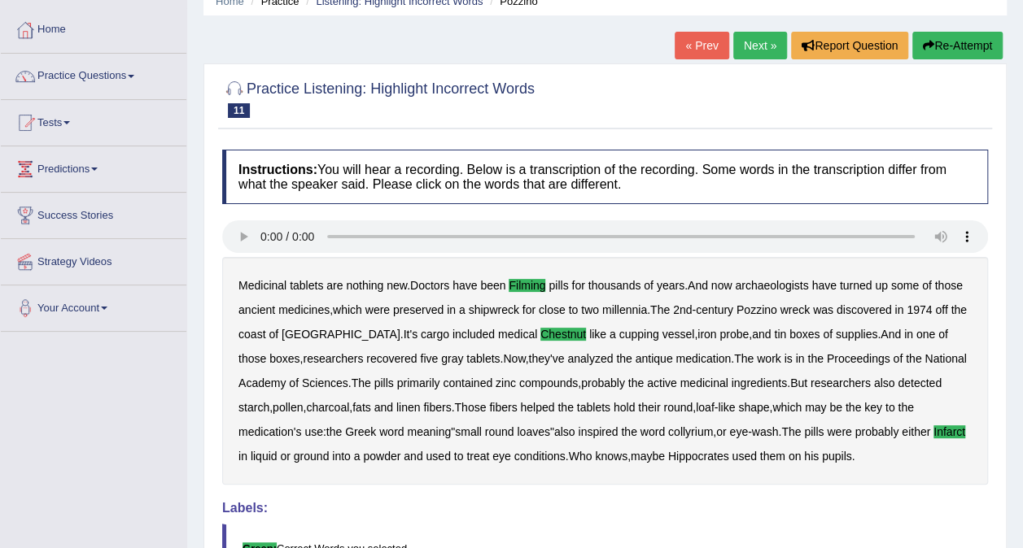
scroll to position [0, 0]
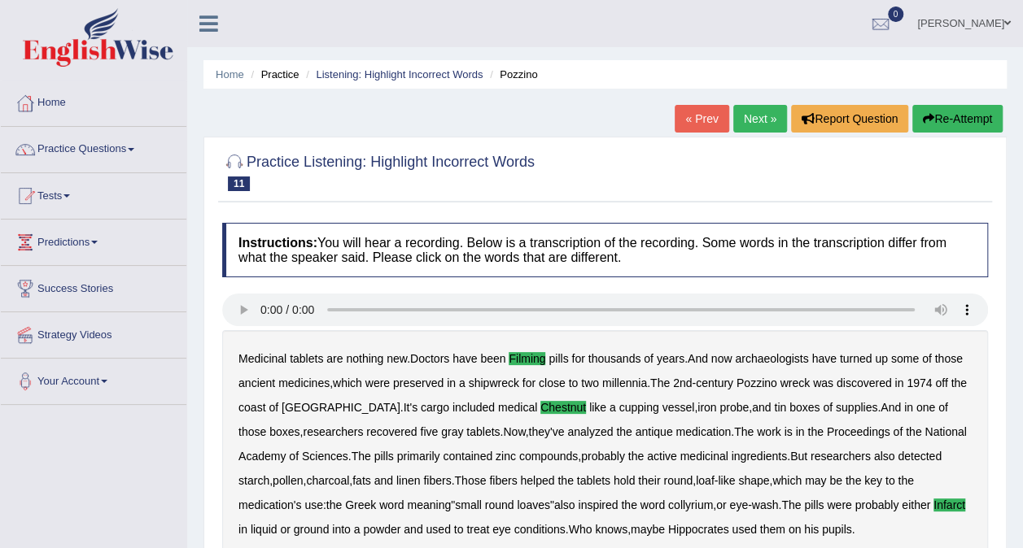
click at [757, 114] on link "Next »" at bounding box center [760, 119] width 54 height 28
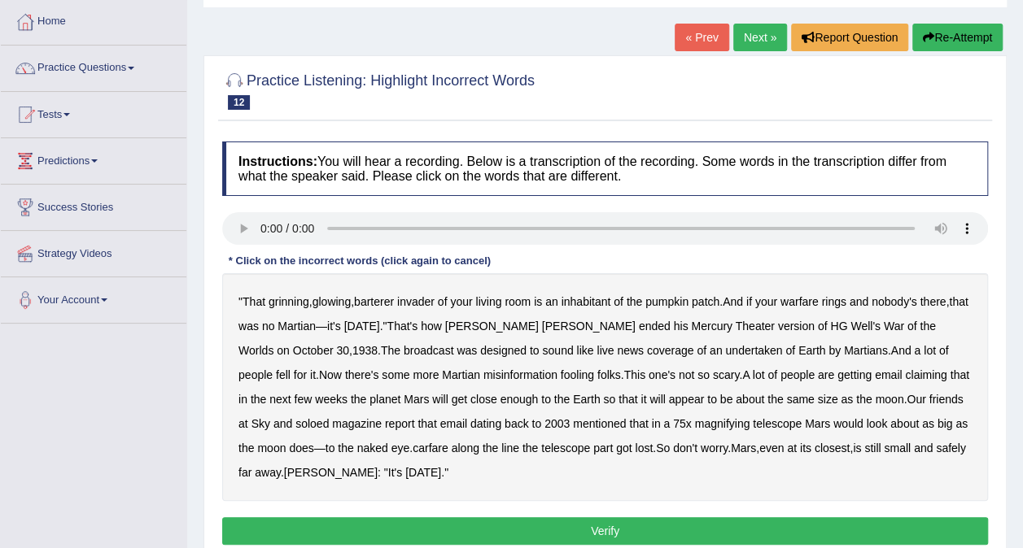
click at [374, 302] on b "barterer" at bounding box center [374, 301] width 40 height 13
click at [814, 304] on b "warfare" at bounding box center [799, 301] width 38 height 13
click at [725, 348] on b "undertaken" at bounding box center [753, 350] width 57 height 13
click at [295, 424] on b "soloed" at bounding box center [311, 423] width 33 height 13
click at [413, 447] on b "carfare" at bounding box center [431, 448] width 36 height 13
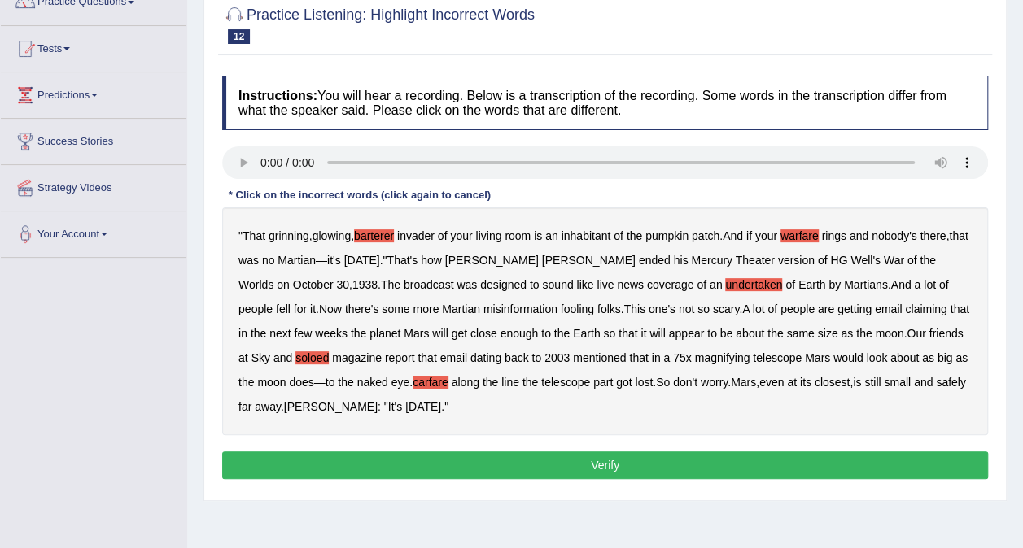
scroll to position [163, 0]
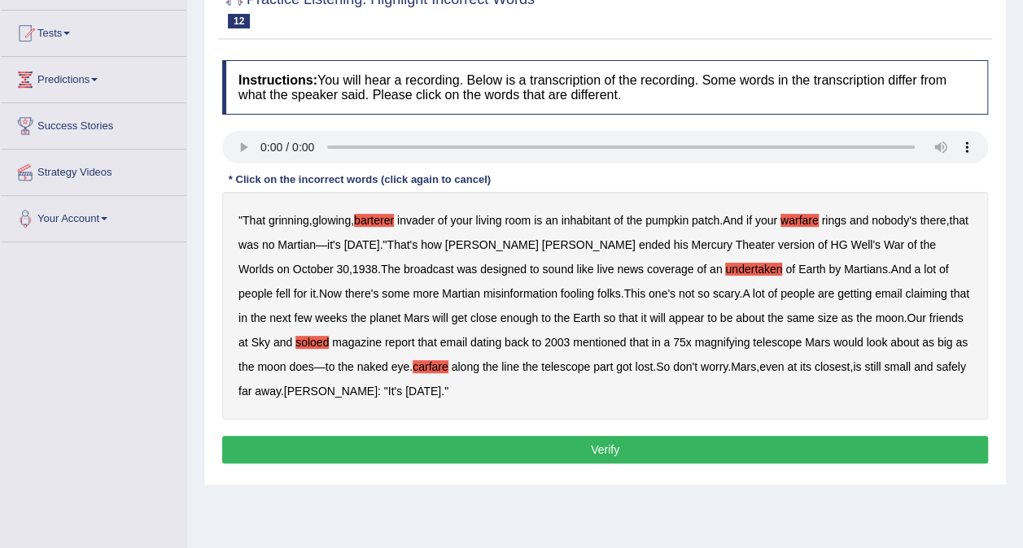
click at [402, 447] on button "Verify" at bounding box center [605, 450] width 766 height 28
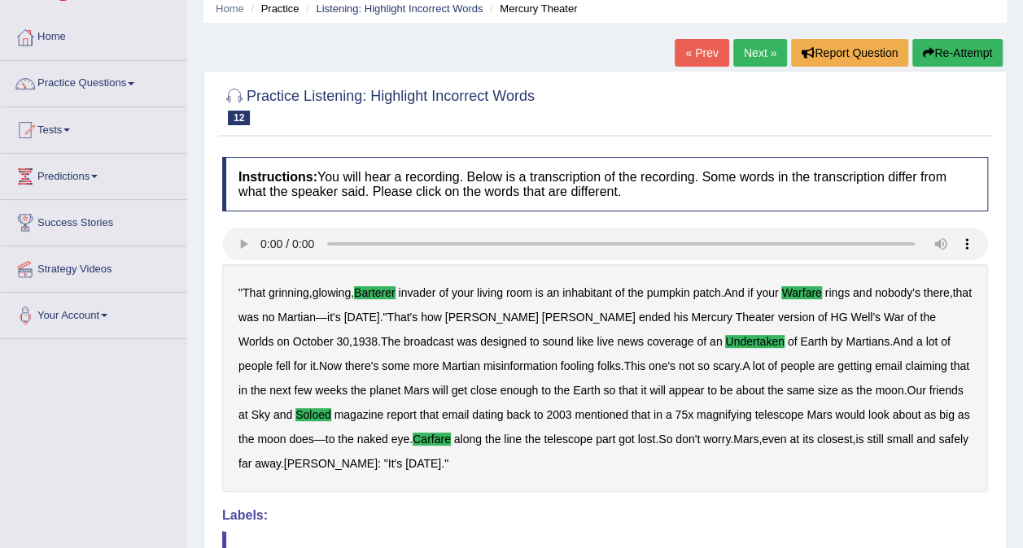
scroll to position [81, 0]
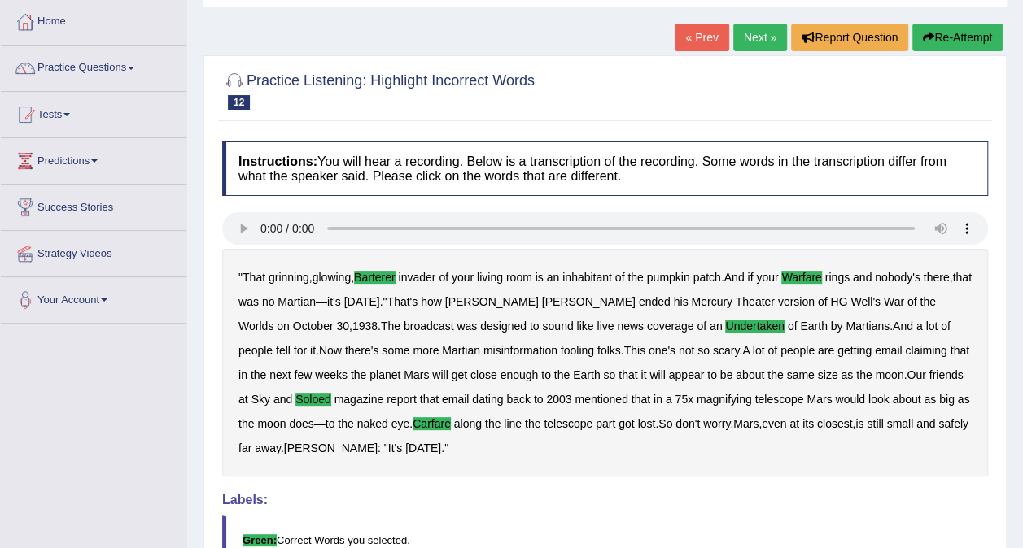
click at [752, 41] on link "Next »" at bounding box center [760, 38] width 54 height 28
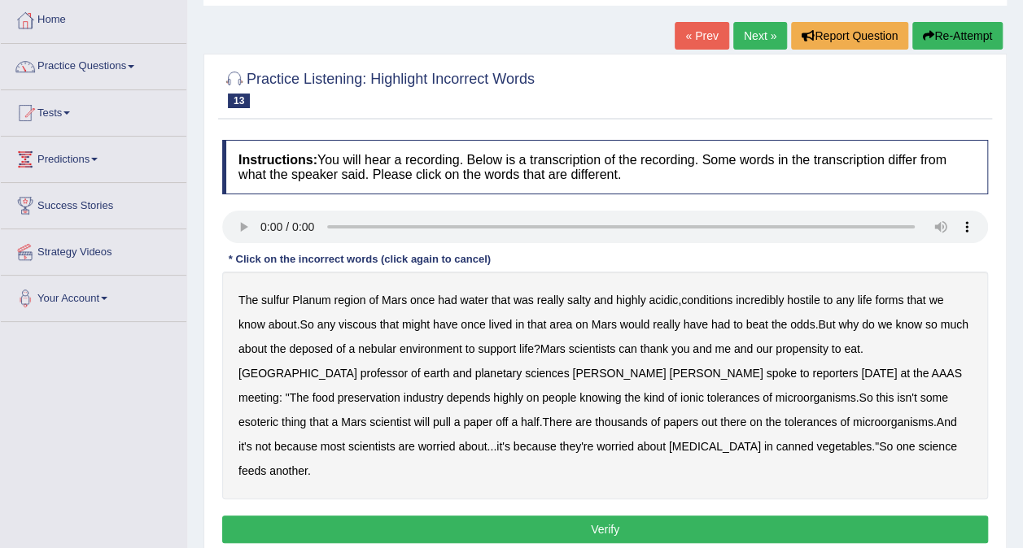
scroll to position [163, 0]
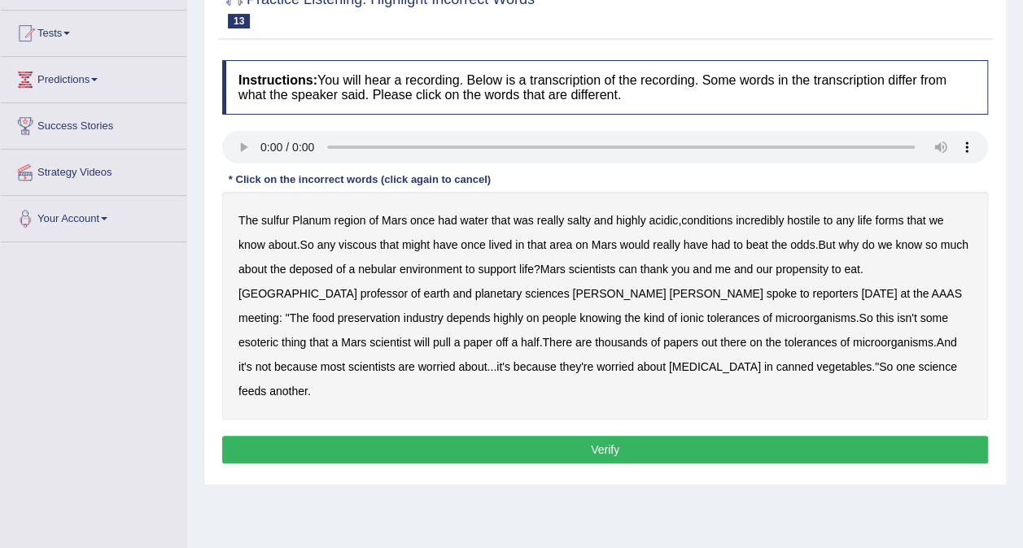
click at [275, 226] on b "sulfur" at bounding box center [275, 220] width 28 height 13
click at [353, 246] on b "viscous" at bounding box center [357, 244] width 38 height 13
click at [317, 272] on b "deposed" at bounding box center [311, 269] width 44 height 13
click at [522, 436] on button "Verify" at bounding box center [605, 450] width 766 height 28
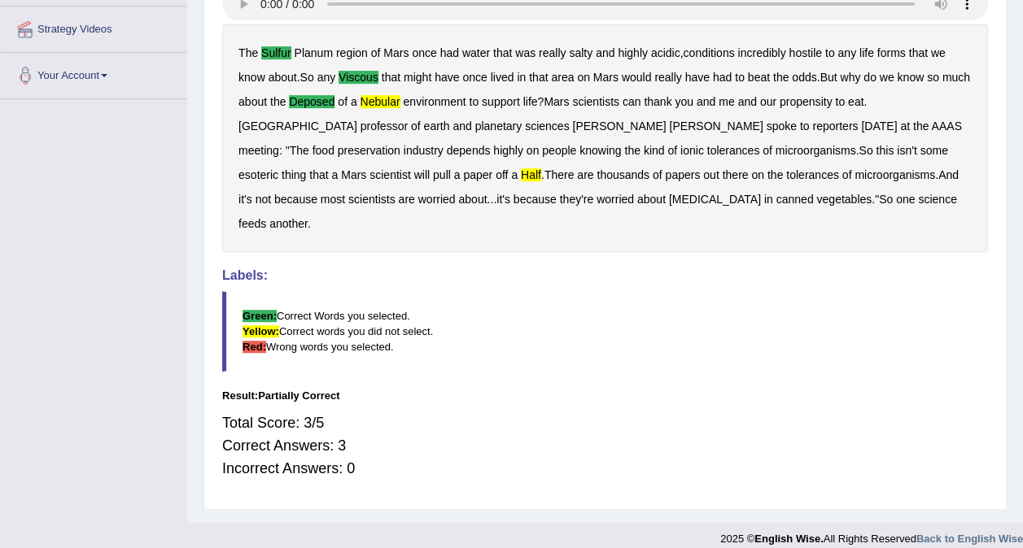
scroll to position [225, 0]
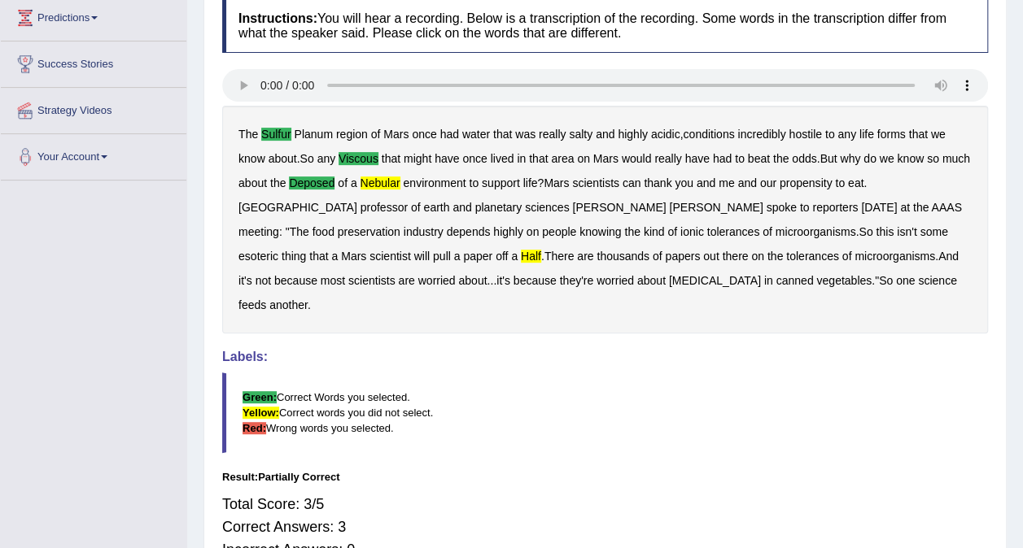
click at [382, 181] on b "nebular" at bounding box center [380, 183] width 40 height 13
click at [541, 250] on b "half" at bounding box center [531, 256] width 20 height 13
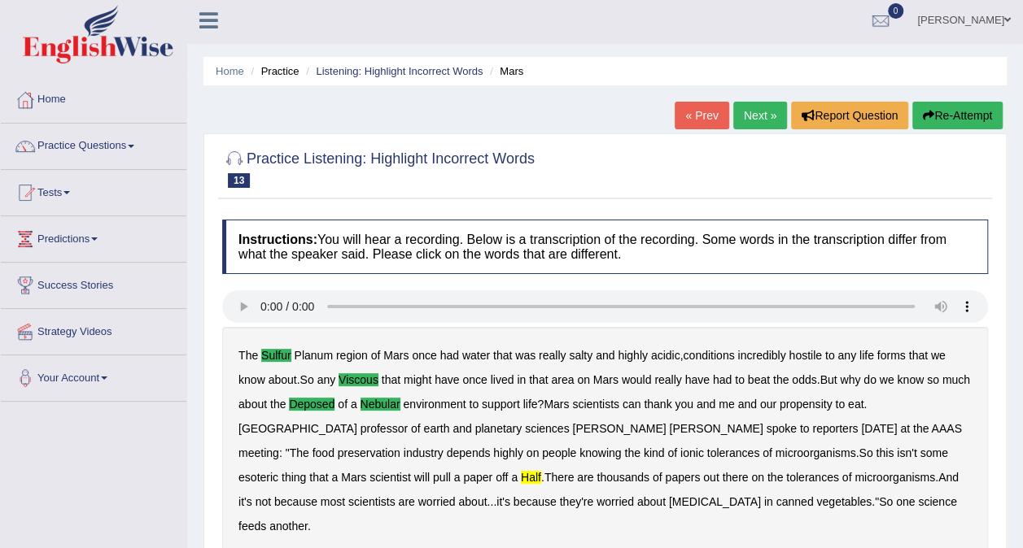
scroll to position [0, 0]
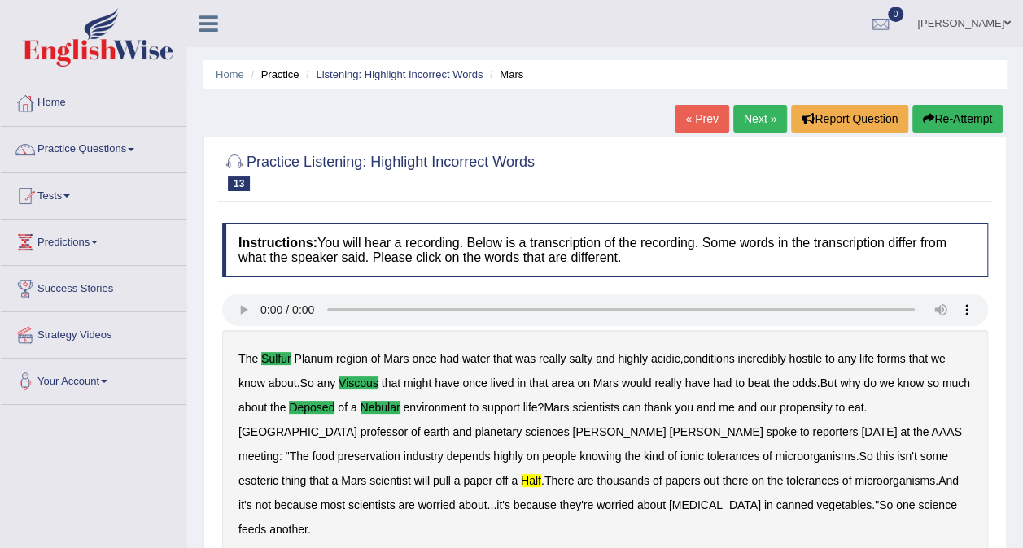
click at [742, 120] on link "Next »" at bounding box center [760, 119] width 54 height 28
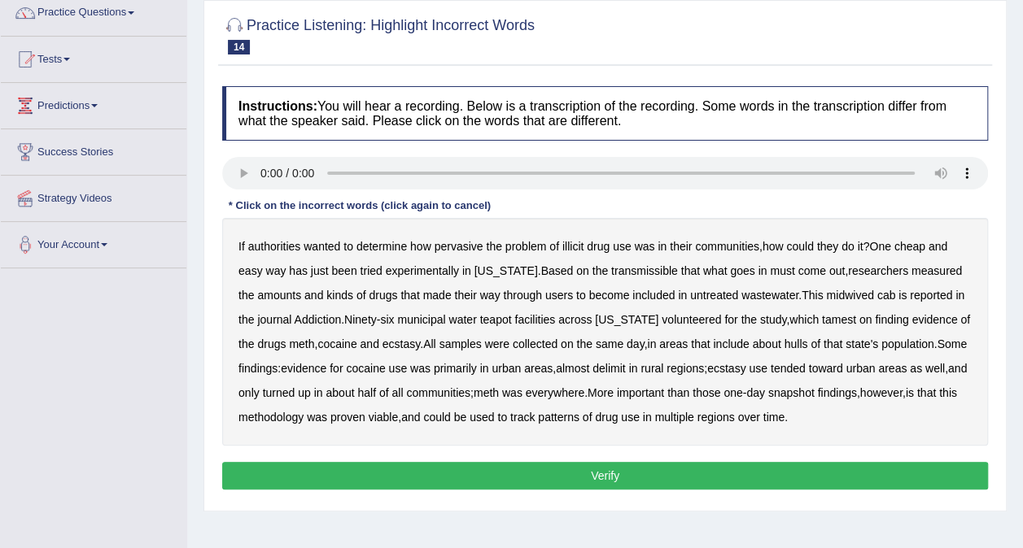
scroll to position [163, 0]
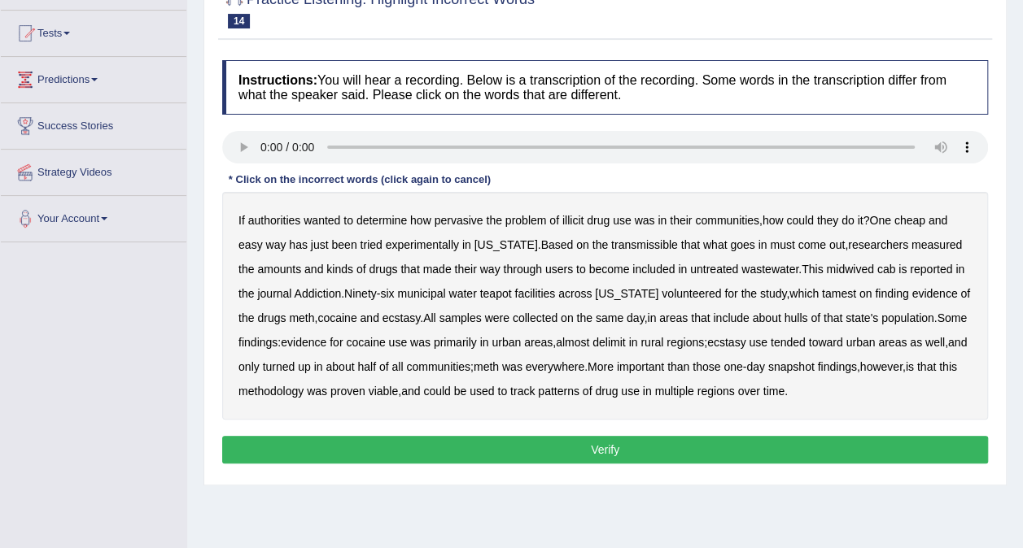
click at [566, 220] on b "illicit" at bounding box center [572, 220] width 21 height 13
click at [631, 250] on b "transmissible" at bounding box center [644, 244] width 67 height 13
click at [826, 271] on b "midwived" at bounding box center [849, 269] width 47 height 13
click at [822, 299] on b "tamest" at bounding box center [839, 293] width 34 height 13
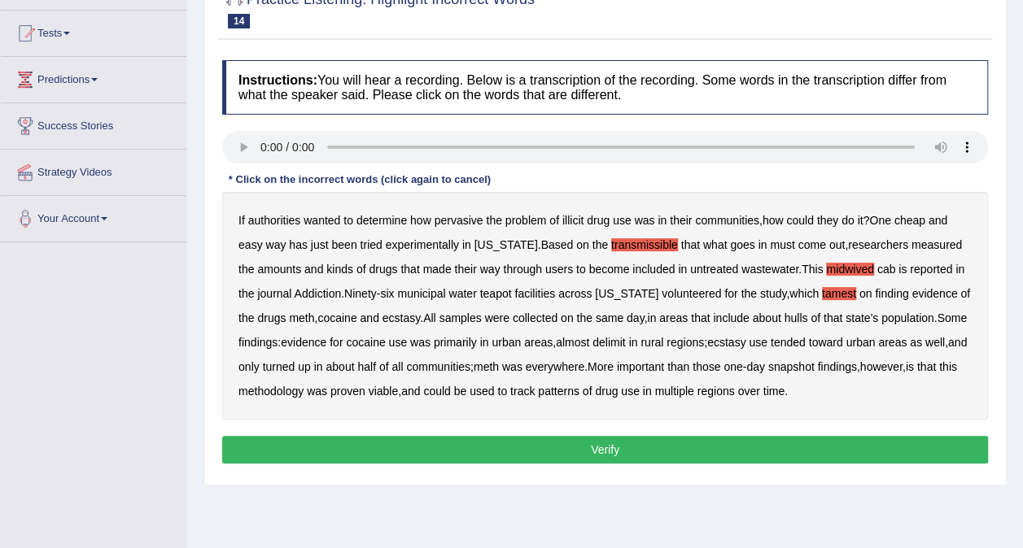
click at [784, 317] on b "hulls" at bounding box center [796, 318] width 24 height 13
click at [625, 345] on b "delimit" at bounding box center [608, 342] width 33 height 13
click at [615, 449] on button "Verify" at bounding box center [605, 450] width 766 height 28
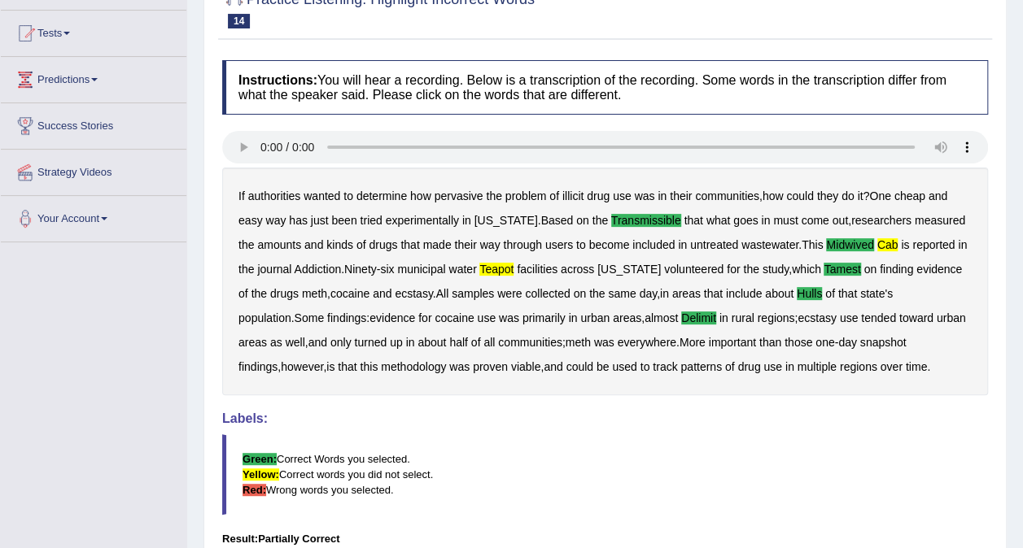
click at [877, 247] on b "cab" at bounding box center [887, 244] width 21 height 13
click at [492, 270] on b "teapot" at bounding box center [496, 269] width 34 height 13
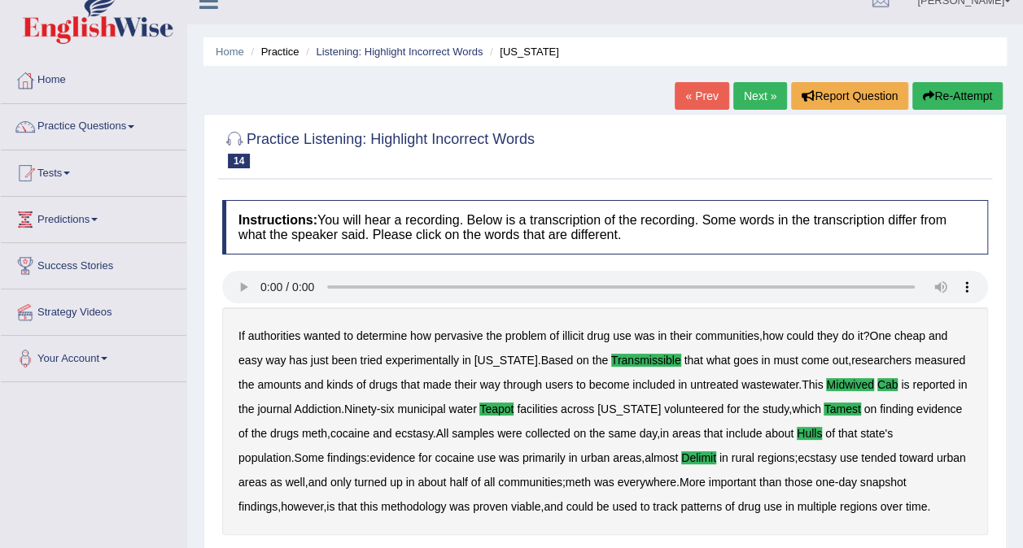
scroll to position [0, 0]
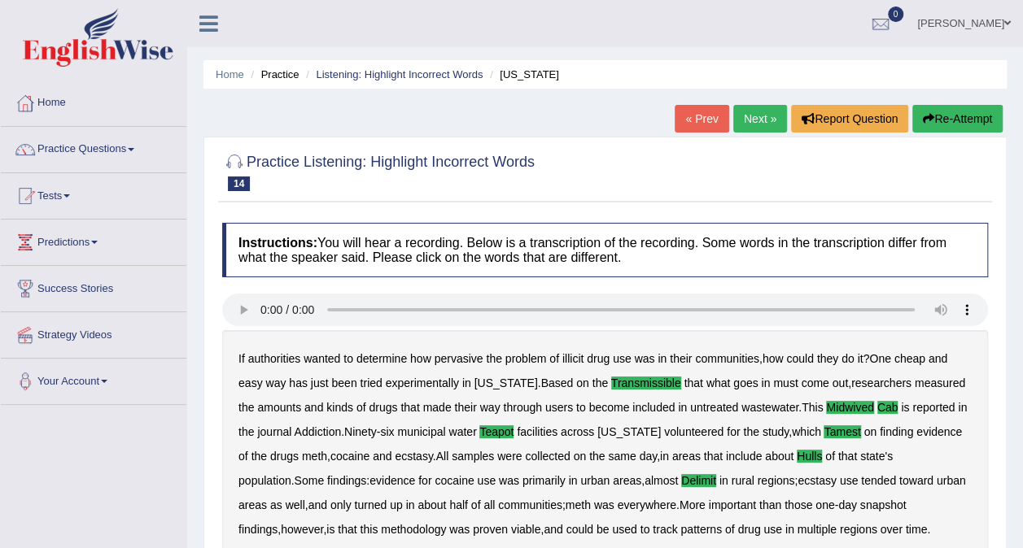
click at [770, 114] on link "Next »" at bounding box center [760, 119] width 54 height 28
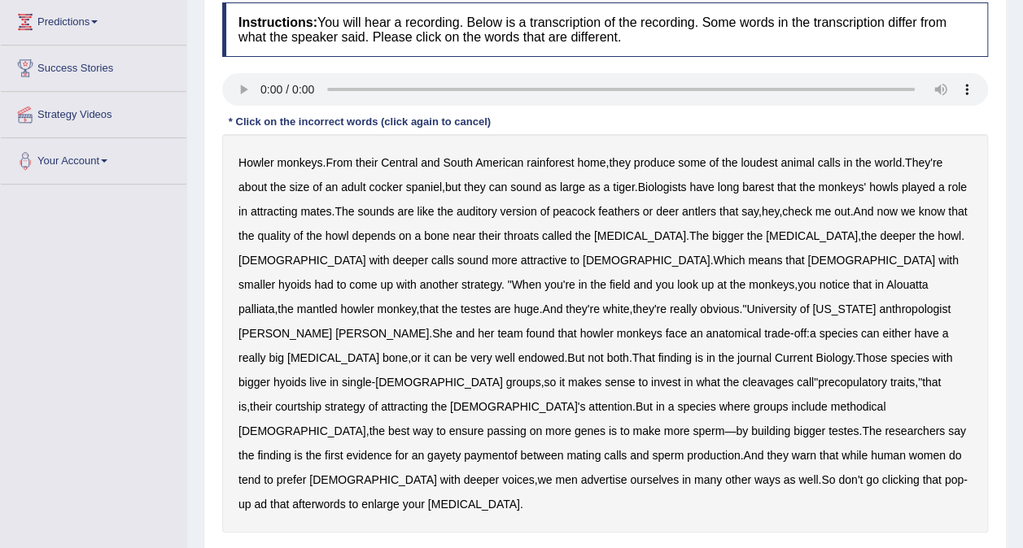
scroll to position [244, 0]
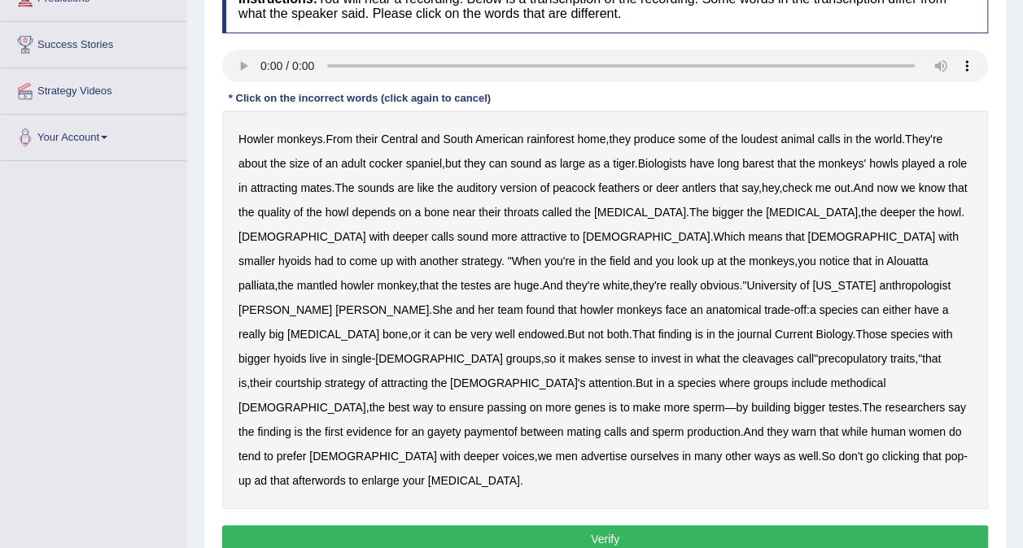
click at [762, 164] on b "barest" at bounding box center [758, 163] width 32 height 13
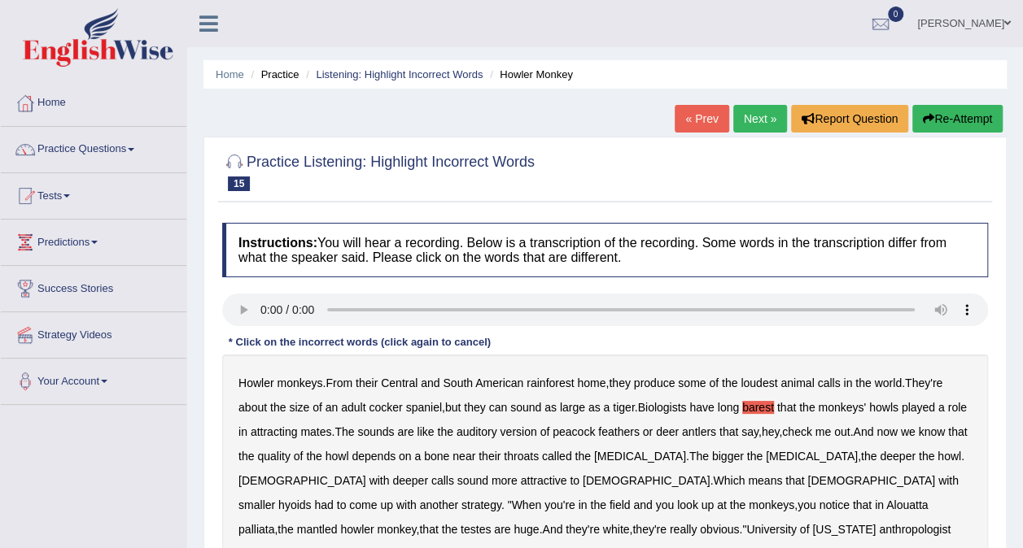
scroll to position [184, 0]
